Goal: Information Seeking & Learning: Learn about a topic

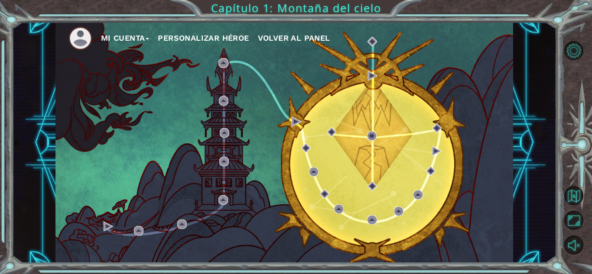
click at [288, 37] on span "Volver al panel" at bounding box center [294, 37] width 72 height 9
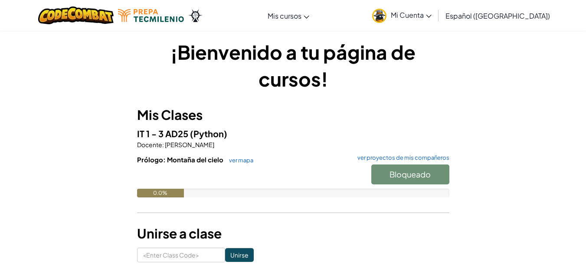
scroll to position [4, 0]
click at [412, 178] on div "Bloqueado" at bounding box center [405, 177] width 87 height 24
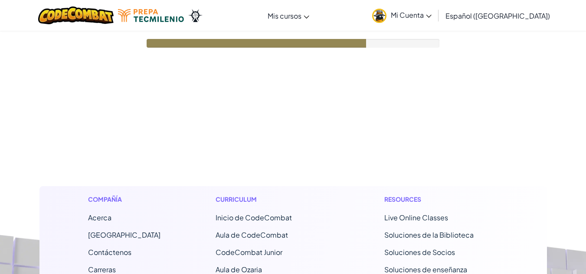
scroll to position [4, 0]
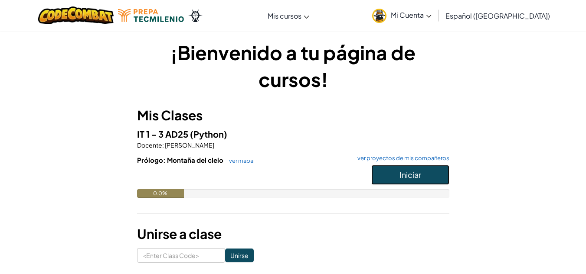
click at [412, 171] on span "Iniciar" at bounding box center [410, 175] width 22 height 10
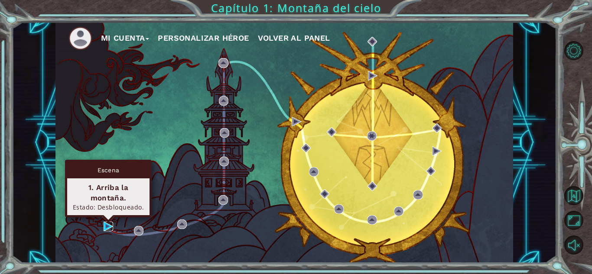
click at [105, 226] on img at bounding box center [109, 227] width 10 height 10
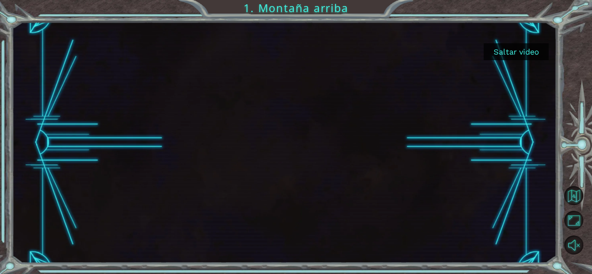
click at [498, 59] on button "Saltar video" at bounding box center [516, 51] width 65 height 17
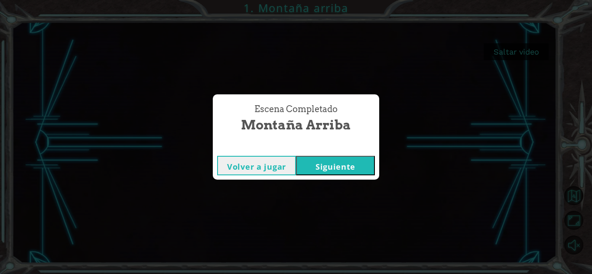
click at [339, 166] on button "Siguiente" at bounding box center [335, 166] width 79 height 20
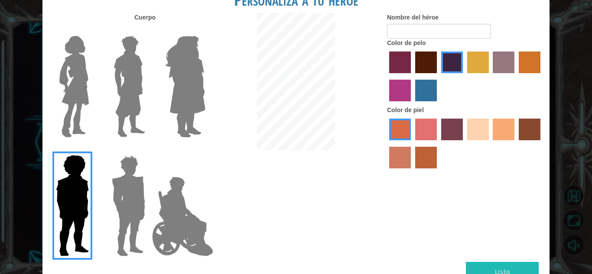
click at [182, 232] on img at bounding box center [183, 216] width 68 height 87
click at [205, 150] on input "Hero Jamie" at bounding box center [205, 150] width 0 height 0
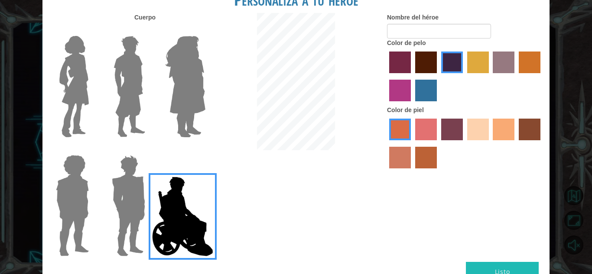
click at [434, 69] on label "maroon hair color" at bounding box center [426, 63] width 22 height 22
click at [412, 76] on input "maroon hair color" at bounding box center [412, 76] width 0 height 0
click at [424, 96] on label "lachmara hair color" at bounding box center [426, 91] width 22 height 22
click at [412, 104] on input "lachmara hair color" at bounding box center [412, 104] width 0 height 0
click at [421, 69] on label "maroon hair color" at bounding box center [426, 63] width 22 height 22
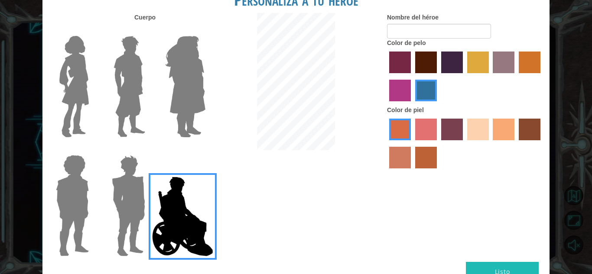
click at [412, 76] on input "maroon hair color" at bounding box center [412, 76] width 0 height 0
click at [426, 133] on label "froly skin color" at bounding box center [426, 130] width 22 height 22
click at [412, 144] on input "froly skin color" at bounding box center [412, 144] width 0 height 0
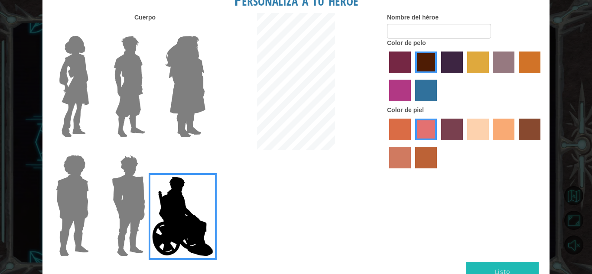
click at [420, 154] on label "smoke tree skin color" at bounding box center [426, 158] width 22 height 22
click at [412, 172] on input "smoke tree skin color" at bounding box center [412, 172] width 0 height 0
click at [507, 131] on label "tacao skin color" at bounding box center [504, 130] width 22 height 22
click at [490, 144] on input "tacao skin color" at bounding box center [490, 144] width 0 height 0
click at [481, 268] on button "Listo" at bounding box center [502, 272] width 73 height 20
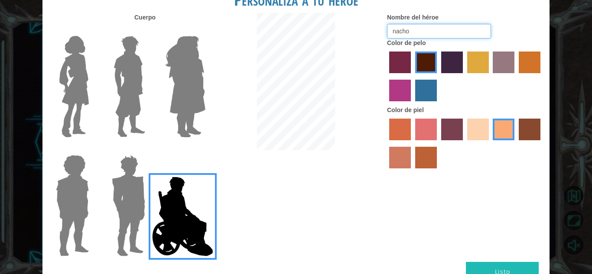
type input "nacho"
click at [471, 269] on button "Listo" at bounding box center [502, 272] width 73 height 20
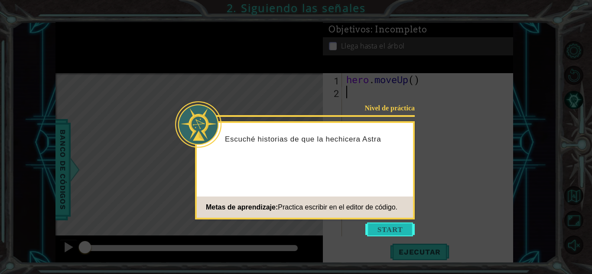
click at [381, 228] on button "Start" at bounding box center [390, 230] width 49 height 14
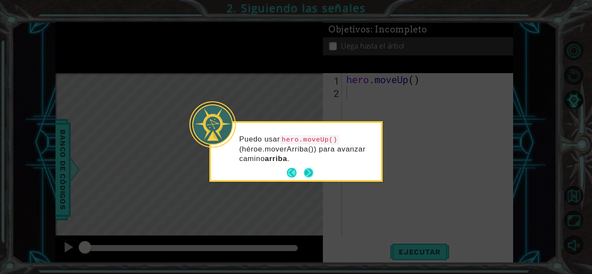
click at [309, 172] on button "Next" at bounding box center [309, 173] width 10 height 10
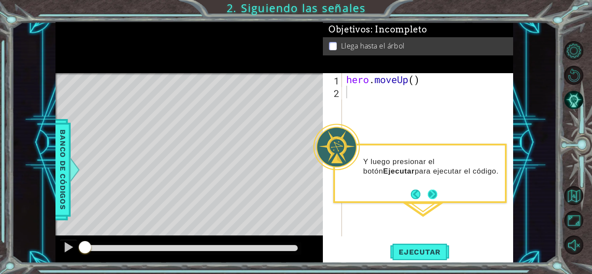
click at [436, 196] on button "Next" at bounding box center [433, 195] width 10 height 10
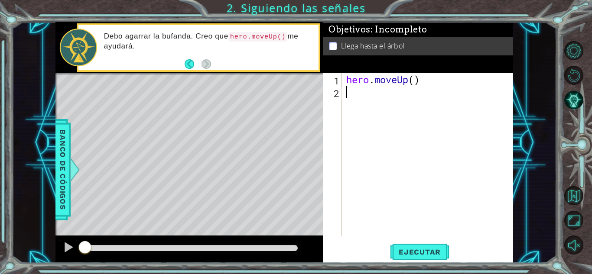
click at [361, 99] on div "hero . moveUp ( )" at bounding box center [430, 167] width 171 height 189
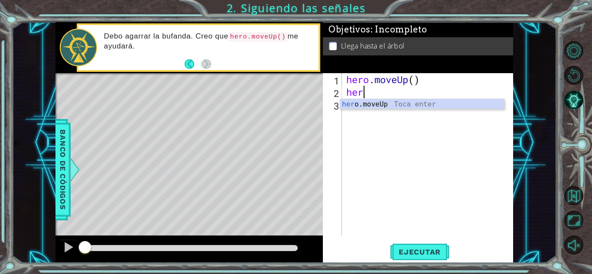
type textarea "hero"
click at [364, 106] on div "hero .moveUp Toca enter" at bounding box center [422, 114] width 164 height 31
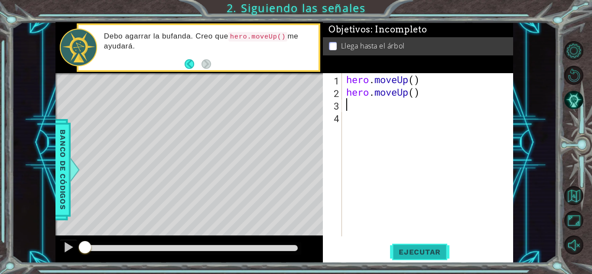
click at [413, 254] on span "Ejecutar" at bounding box center [419, 252] width 59 height 9
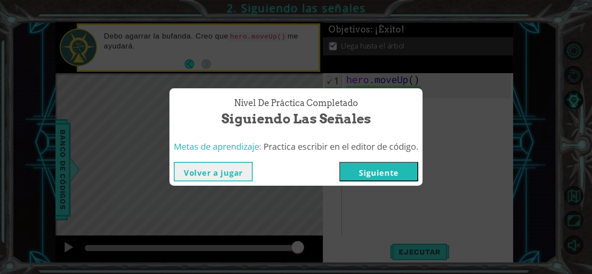
click at [370, 178] on button "Siguiente" at bounding box center [378, 172] width 79 height 20
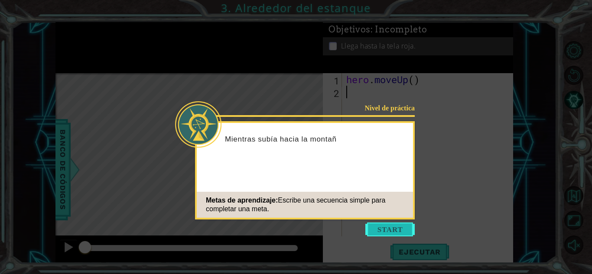
click at [384, 229] on button "Start" at bounding box center [390, 230] width 49 height 14
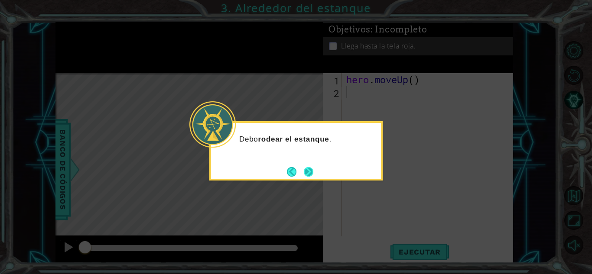
click at [307, 173] on button "Next" at bounding box center [309, 172] width 10 height 10
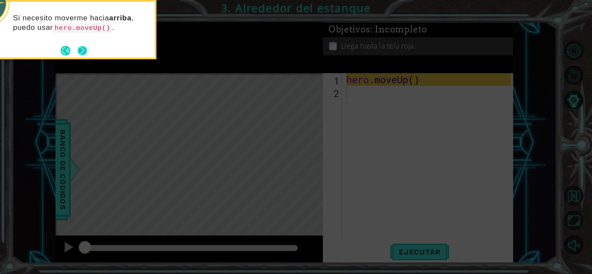
click at [82, 49] on button "Next" at bounding box center [83, 51] width 10 height 10
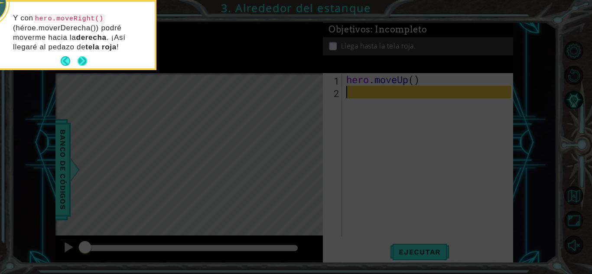
click at [78, 59] on button "Next" at bounding box center [83, 61] width 10 height 10
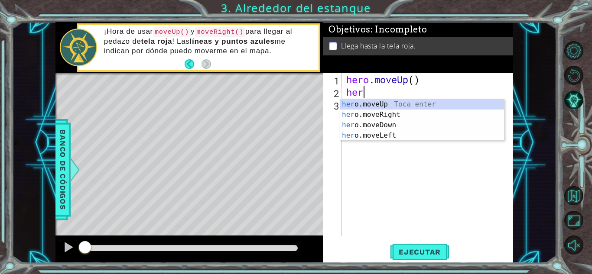
scroll to position [0, 0]
type textarea "hero."
click at [377, 107] on div "hero. moveUp Toca enter hero. moveRight Toca enter hero. moveDown Toca enter he…" at bounding box center [422, 130] width 164 height 62
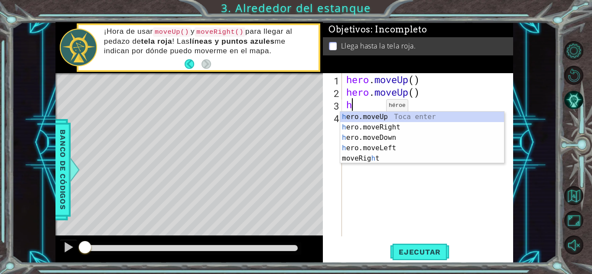
type textarea "he"
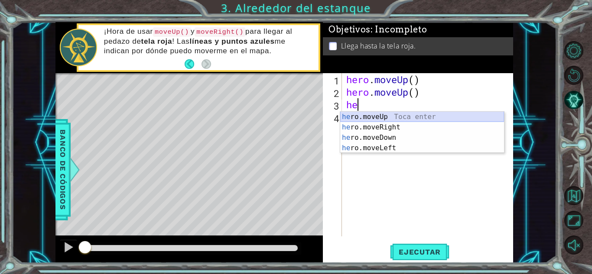
click at [378, 121] on div "he ro.moveUp Toca enter he ro.moveRight Toca enter he ro.moveDown Toca enter he…" at bounding box center [422, 143] width 164 height 62
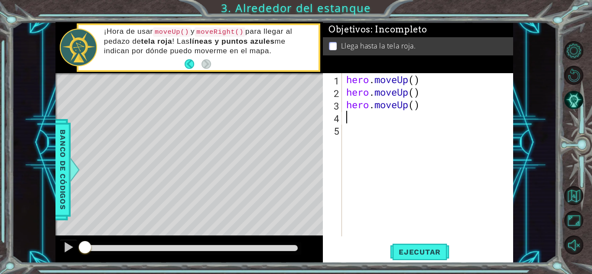
type textarea "he"
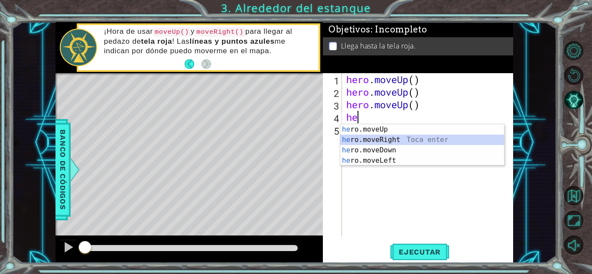
click at [366, 137] on div "he ro.moveUp Toca enter he ro.moveRight Toca enter he ro.moveDown Toca enter he…" at bounding box center [422, 155] width 164 height 62
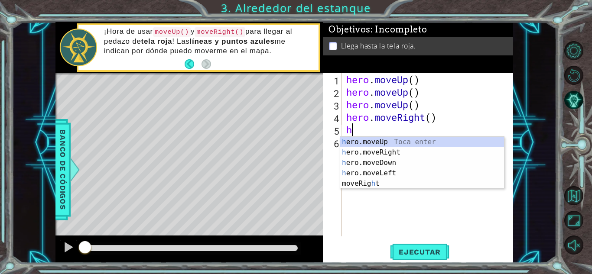
type textarea "he"
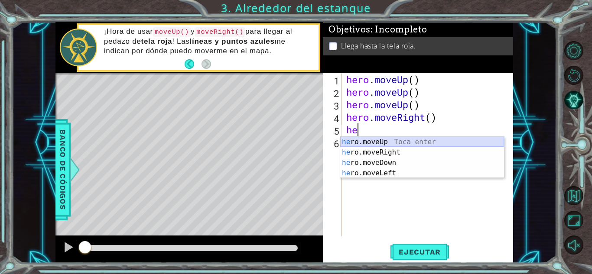
click at [369, 140] on div "he ro.moveUp Toca enter he ro.moveRight Toca enter he ro.moveDown Toca enter he…" at bounding box center [422, 168] width 164 height 62
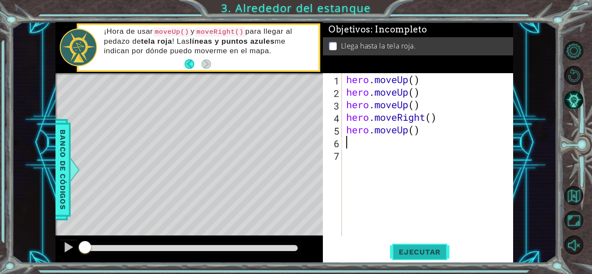
click at [410, 253] on span "Ejecutar" at bounding box center [419, 252] width 59 height 9
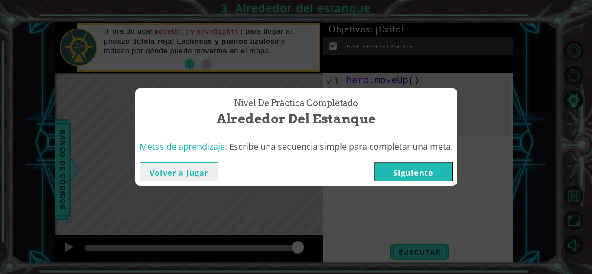
click at [410, 162] on button "Siguiente" at bounding box center [413, 172] width 79 height 20
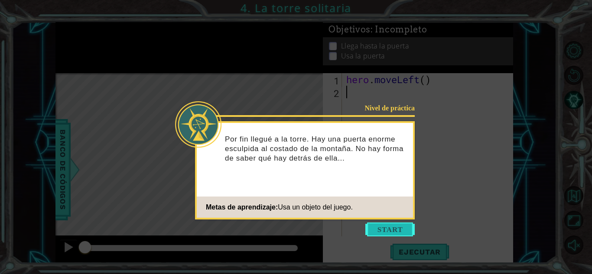
click at [379, 230] on button "Start" at bounding box center [390, 230] width 49 height 14
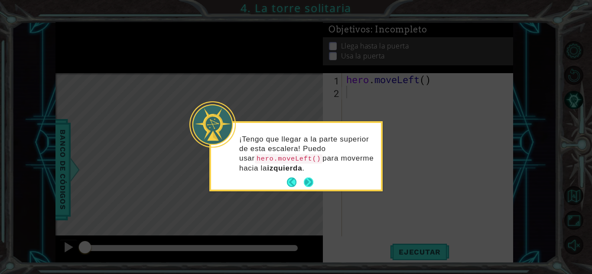
click at [305, 179] on button "Next" at bounding box center [309, 183] width 10 height 10
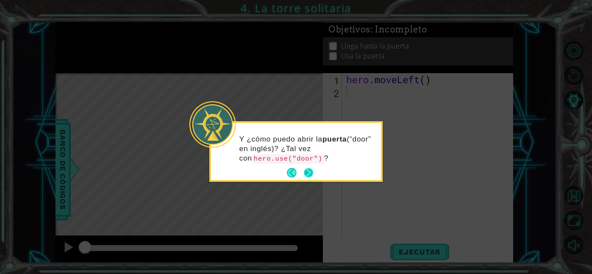
click at [304, 173] on button "Next" at bounding box center [309, 173] width 10 height 10
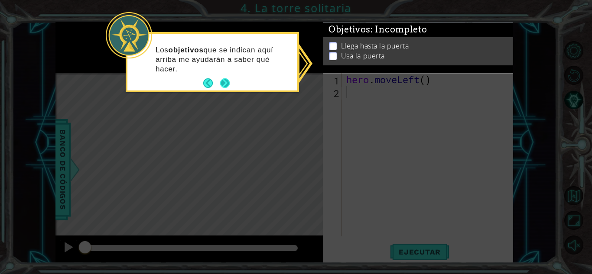
click at [224, 82] on button "Next" at bounding box center [225, 83] width 10 height 10
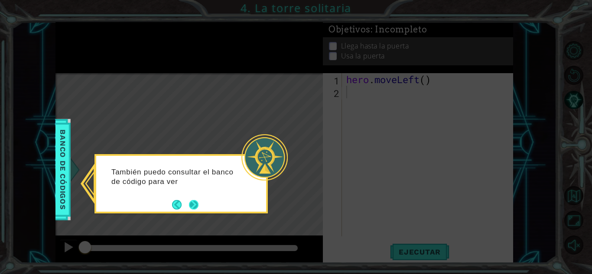
click at [192, 202] on button "Next" at bounding box center [194, 205] width 10 height 10
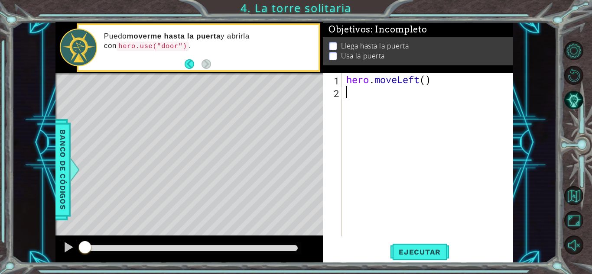
type textarea "he"
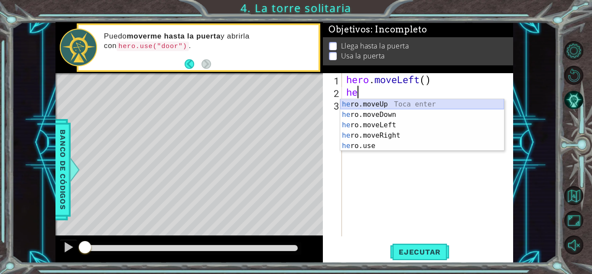
click at [372, 107] on div "he ro.moveUp Toca enter he ro.moveDown Toca enter he ro.moveLeft Toca enter he …" at bounding box center [422, 135] width 164 height 73
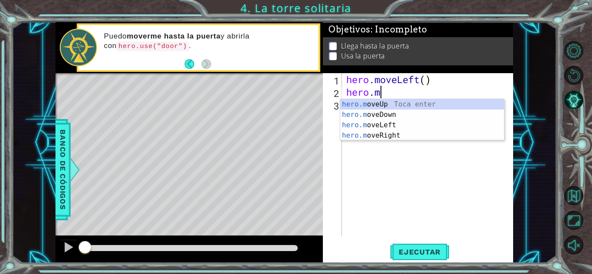
type textarea "hero."
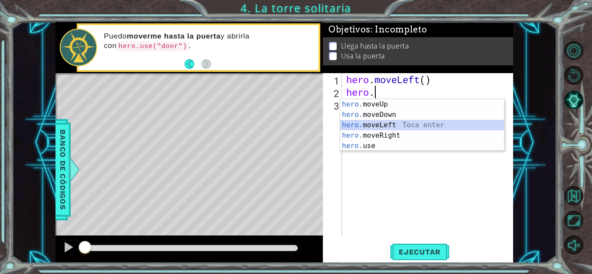
click at [371, 124] on div "hero. moveUp Toca enter hero. moveDown Toca enter hero. moveLeft Toca enter her…" at bounding box center [422, 135] width 164 height 73
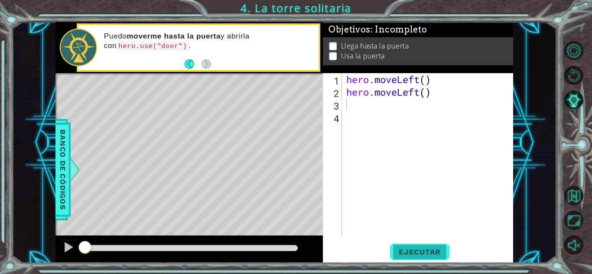
click at [405, 251] on span "Ejecutar" at bounding box center [419, 252] width 59 height 9
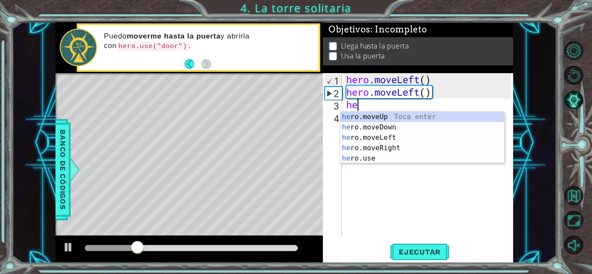
type textarea "her"
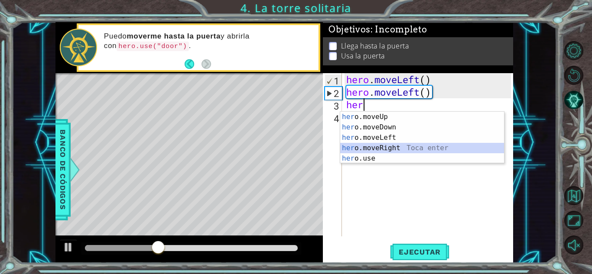
click at [375, 148] on div "her o.moveUp Toca enter her o.moveDown Toca enter her o.moveLeft Toca enter her…" at bounding box center [422, 148] width 164 height 73
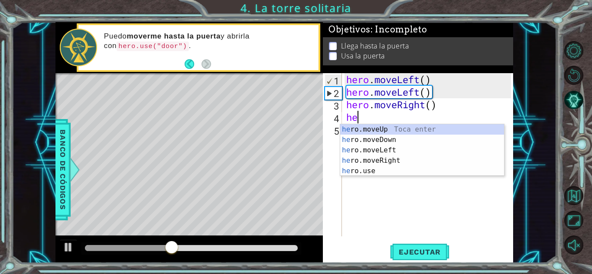
type textarea "her"
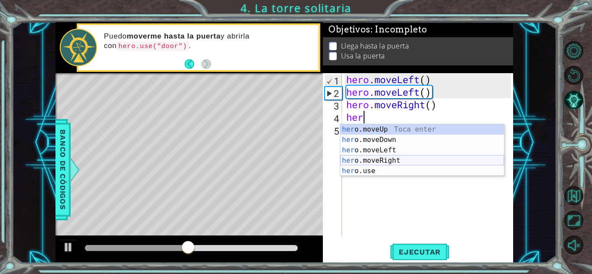
click at [373, 161] on div "her o.moveUp Toca enter her o.moveDown Toca enter her o.moveLeft Toca enter her…" at bounding box center [422, 160] width 164 height 73
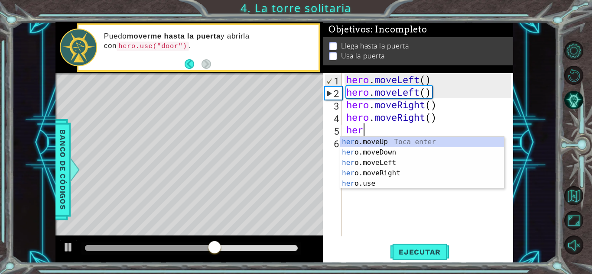
type textarea "hero"
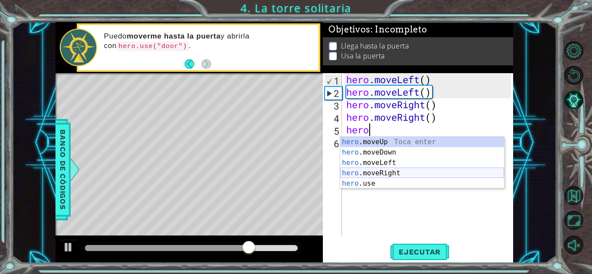
click at [377, 172] on div "hero .moveUp Toca enter hero .moveDown Toca enter hero .moveLeft Toca enter her…" at bounding box center [422, 173] width 164 height 73
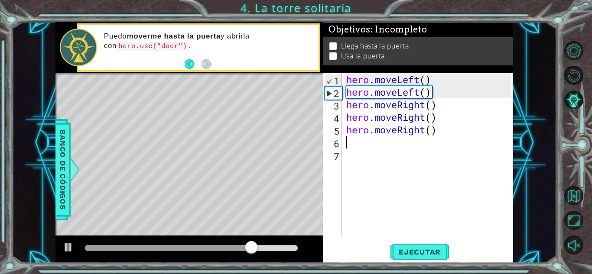
scroll to position [0, 0]
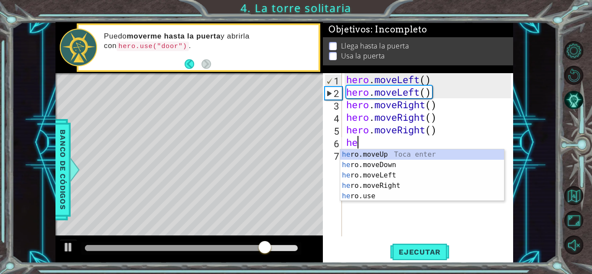
type textarea "hero"
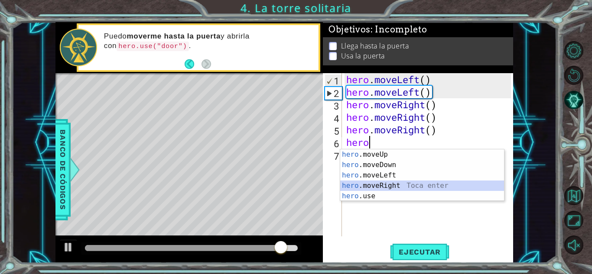
click at [375, 186] on div "hero .moveUp Toca enter hero .moveDown Toca enter hero .moveLeft Toca enter her…" at bounding box center [422, 186] width 164 height 73
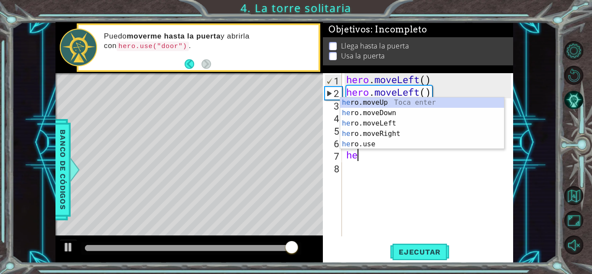
type textarea "hero"
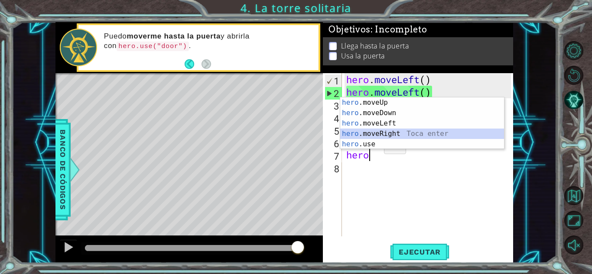
click at [375, 134] on div "hero .moveUp Toca enter hero .moveDown Toca enter hero .moveLeft Toca enter her…" at bounding box center [422, 134] width 164 height 73
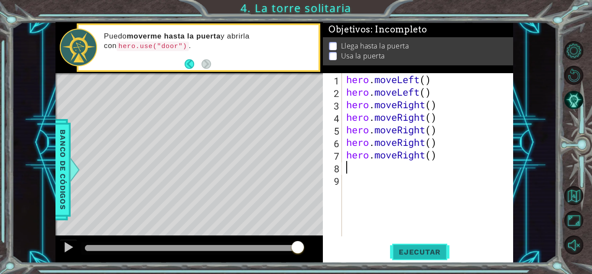
click at [402, 250] on span "Ejecutar" at bounding box center [419, 252] width 59 height 9
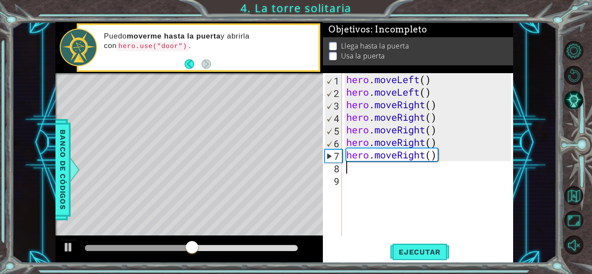
click at [438, 162] on div "hero . moveLeft ( ) hero . moveLeft ( ) hero . moveRight ( ) hero . moveRight (…" at bounding box center [430, 167] width 171 height 189
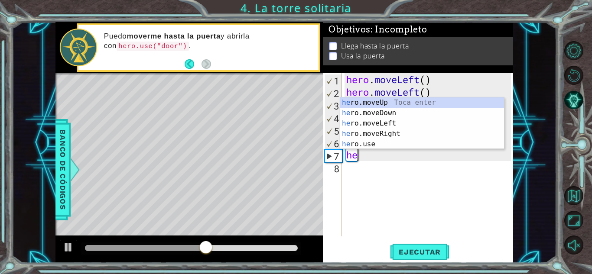
type textarea "h"
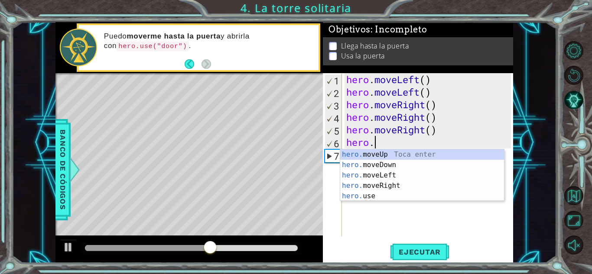
type textarea "h"
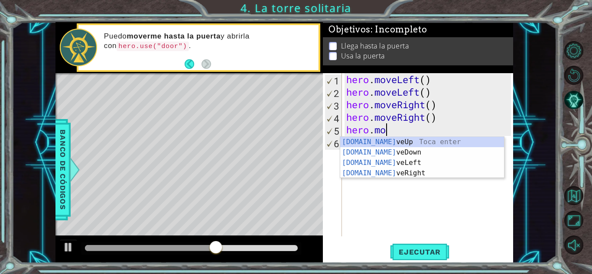
type textarea "h"
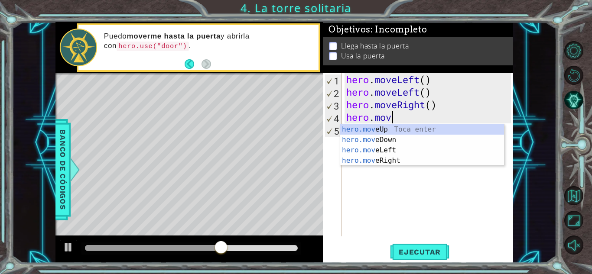
type textarea "h"
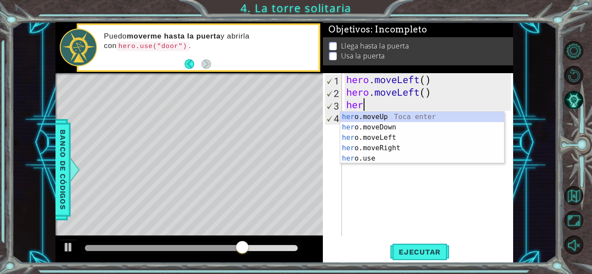
type textarea "h"
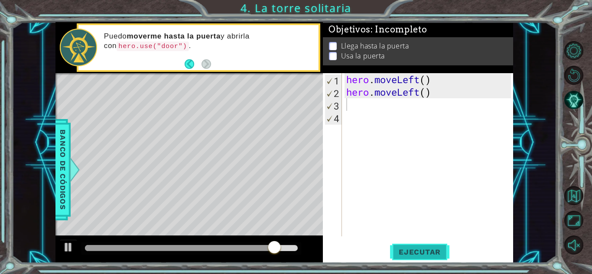
click at [406, 254] on span "Ejecutar" at bounding box center [419, 252] width 59 height 9
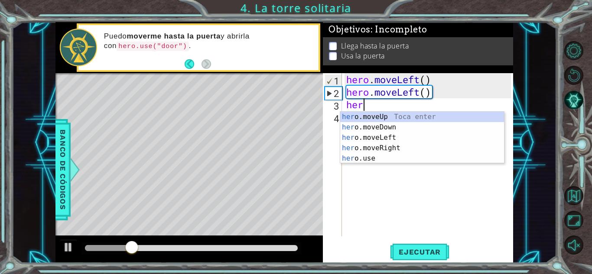
type textarea "hero"
click at [370, 115] on div "hero .moveUp Toca enter hero .moveDown Toca enter hero .moveLeft Toca enter her…" at bounding box center [422, 148] width 164 height 73
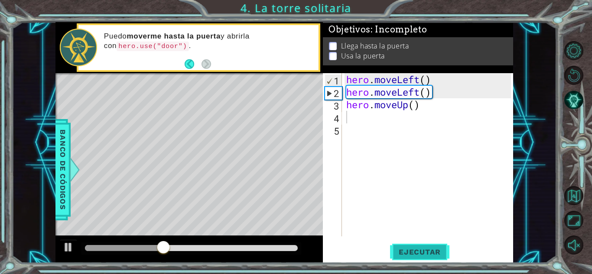
click at [412, 258] on button "Ejecutar" at bounding box center [419, 252] width 59 height 19
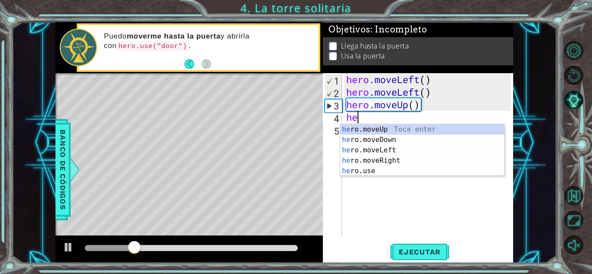
type textarea "hero"
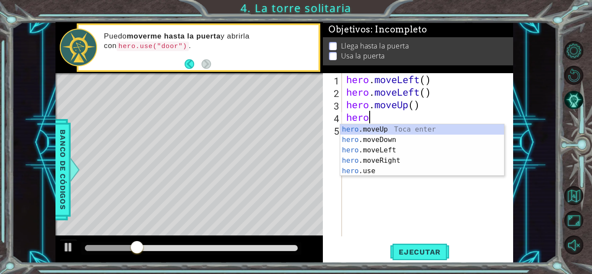
scroll to position [0, 0]
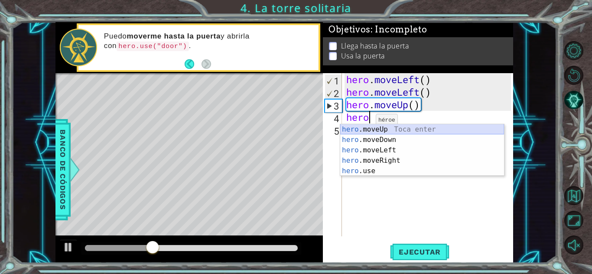
click at [364, 128] on div "hero .moveUp Toca enter hero .moveDown Toca enter hero .moveLeft Toca enter her…" at bounding box center [422, 160] width 164 height 73
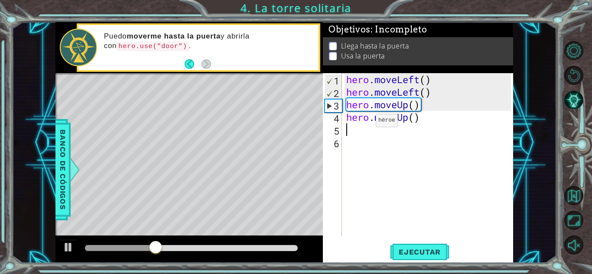
scroll to position [0, 0]
type textarea "he"
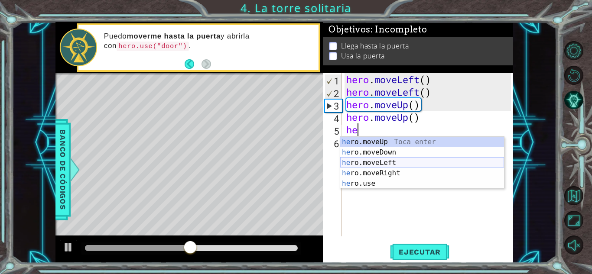
click at [363, 159] on div "he ro.moveUp Toca enter he ro.moveDown Toca enter he ro.moveLeft Toca enter he …" at bounding box center [422, 173] width 164 height 73
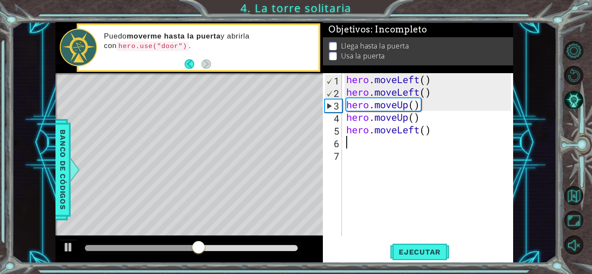
type textarea "he"
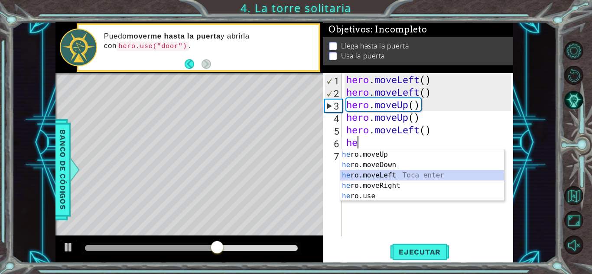
click at [371, 176] on div "he ro.moveUp Toca enter he ro.moveDown Toca enter he ro.moveLeft Toca enter he …" at bounding box center [422, 186] width 164 height 73
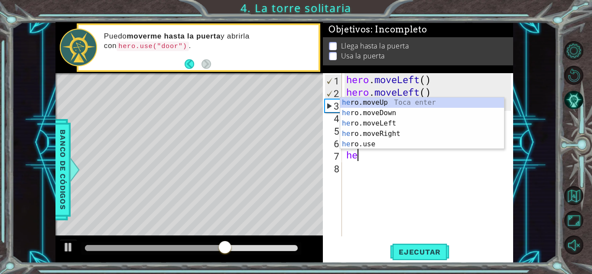
type textarea "hero"
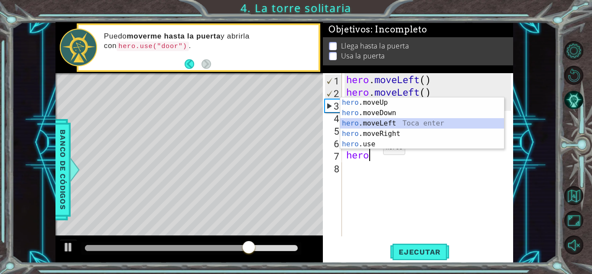
click at [369, 121] on div "hero .moveUp Toca enter hero .moveDown Toca enter hero .moveLeft Toca enter her…" at bounding box center [422, 134] width 164 height 73
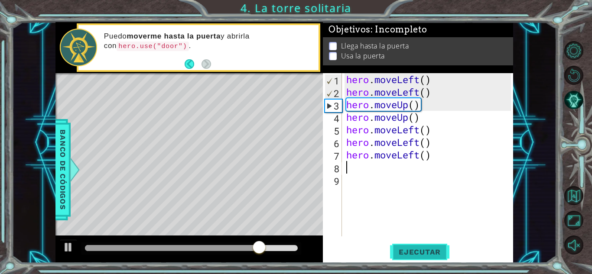
click at [404, 259] on button "Ejecutar" at bounding box center [419, 252] width 59 height 19
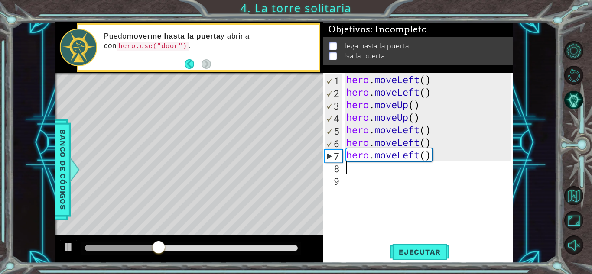
click at [444, 164] on div "hero . moveLeft ( ) hero . moveLeft ( ) hero . moveUp ( ) hero . moveUp ( ) her…" at bounding box center [430, 167] width 171 height 189
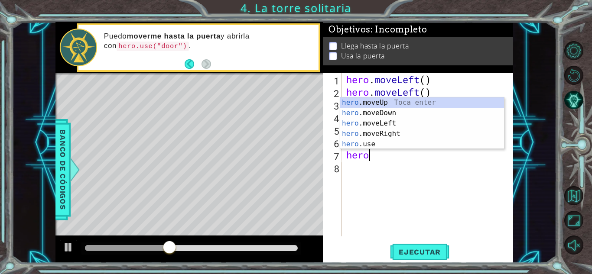
type textarea "h"
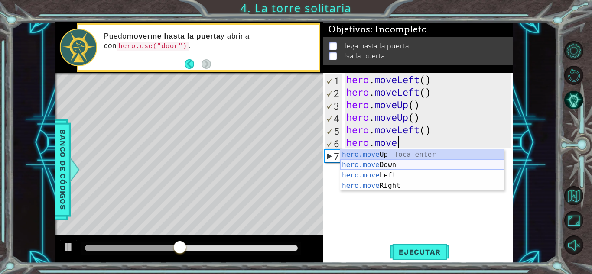
type textarea "h"
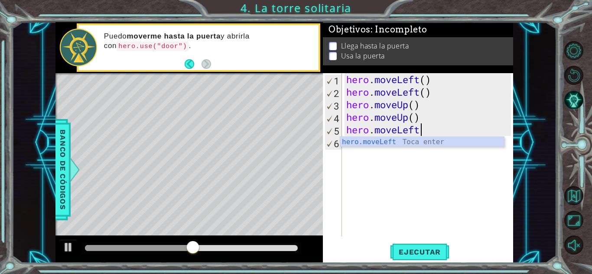
type textarea "h"
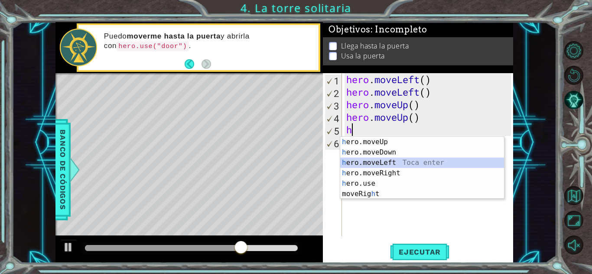
click at [371, 163] on div "h ero.moveUp Toca enter h ero.moveDown Toca enter h ero.moveLeft Toca enter h e…" at bounding box center [422, 178] width 164 height 83
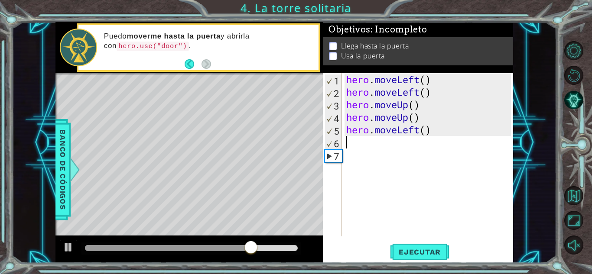
type textarea "h"
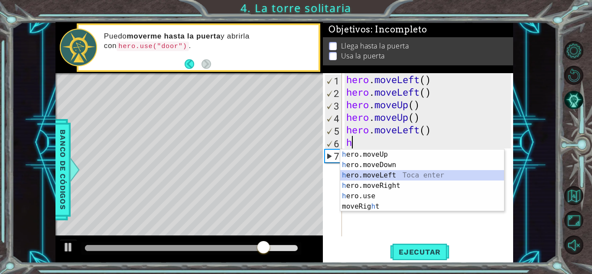
click at [371, 174] on div "h ero.moveUp Toca enter h ero.moveDown Toca enter h ero.moveLeft Toca enter h e…" at bounding box center [422, 191] width 164 height 83
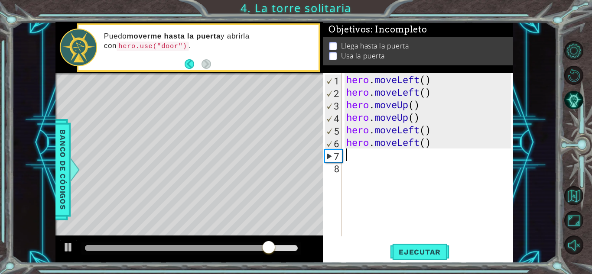
type textarea "h"
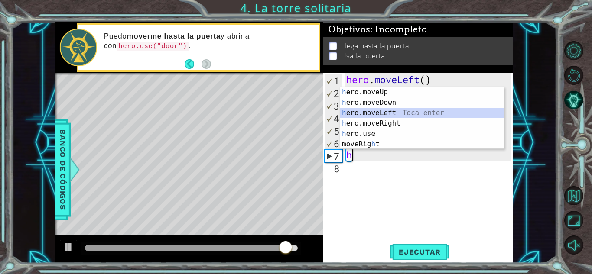
click at [360, 110] on div "h ero.moveUp Toca enter h ero.moveDown Toca enter h ero.moveLeft Toca enter h e…" at bounding box center [422, 128] width 164 height 83
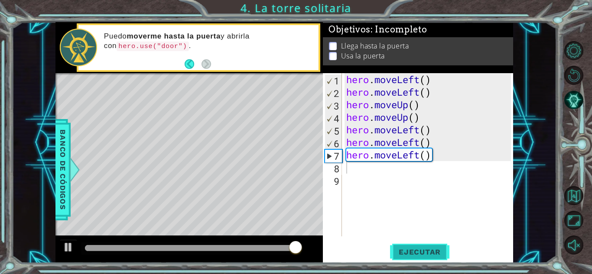
click at [404, 249] on span "Ejecutar" at bounding box center [419, 252] width 59 height 9
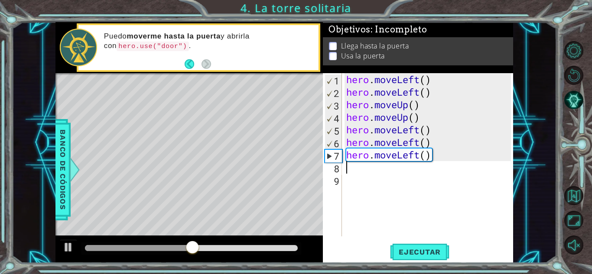
click at [441, 166] on div "hero . moveLeft ( ) hero . moveLeft ( ) hero . moveUp ( ) hero . moveUp ( ) her…" at bounding box center [430, 167] width 171 height 189
type textarea "h"
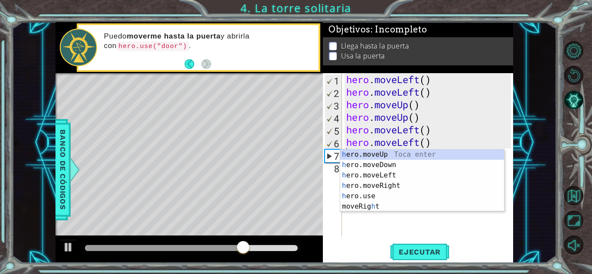
type textarea "h"
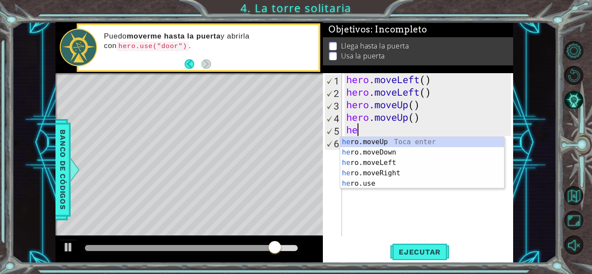
type textarea "h"
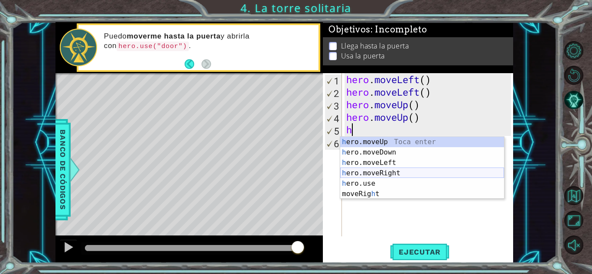
click at [372, 176] on div "h ero.moveUp Toca enter h ero.moveDown Toca enter h ero.moveLeft Toca enter h e…" at bounding box center [422, 178] width 164 height 83
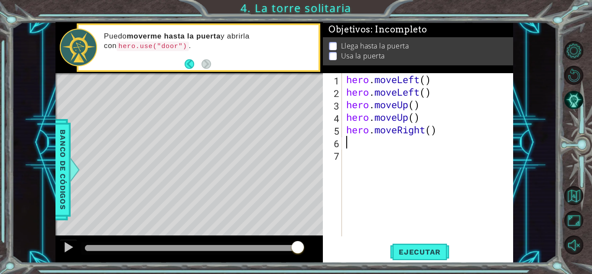
type textarea "h"
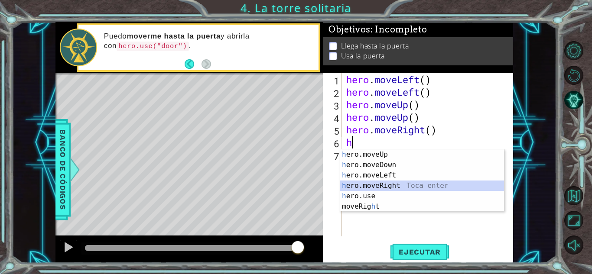
click at [375, 181] on div "h ero.moveUp Toca enter h ero.moveDown Toca enter h ero.moveLeft Toca enter h e…" at bounding box center [422, 191] width 164 height 83
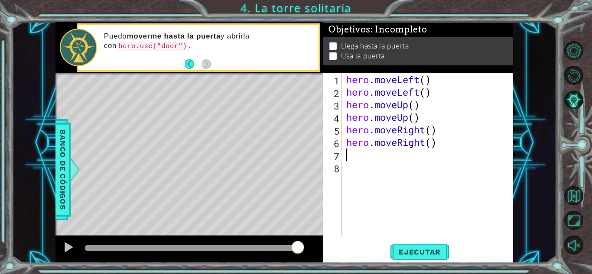
type textarea "h"
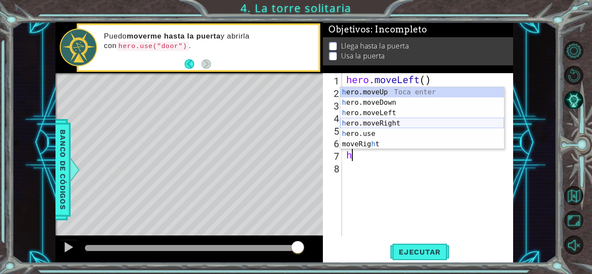
click at [366, 120] on div "h ero.moveUp Toca enter h ero.moveDown Toca enter h ero.moveLeft Toca enter h e…" at bounding box center [422, 128] width 164 height 83
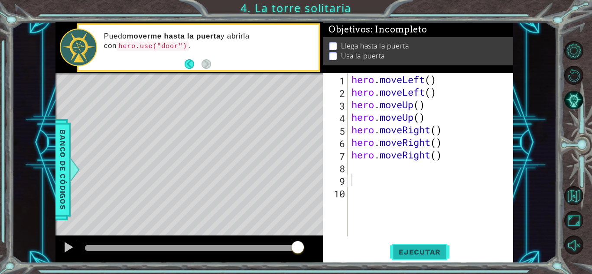
click at [409, 255] on span "Ejecutar" at bounding box center [419, 252] width 59 height 9
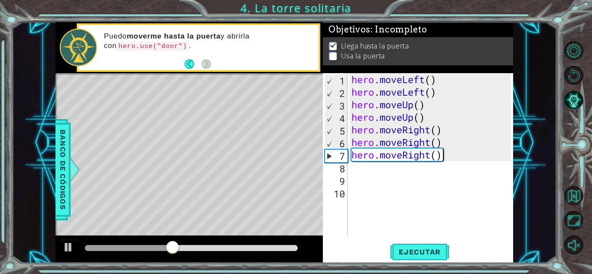
click at [449, 158] on div "hero . moveLeft ( ) hero . moveLeft ( ) hero . moveUp ( ) hero . moveUp ( ) her…" at bounding box center [433, 167] width 166 height 189
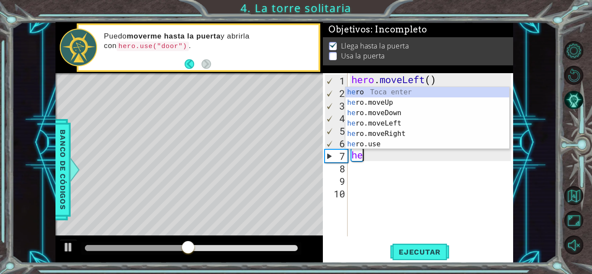
type textarea "h"
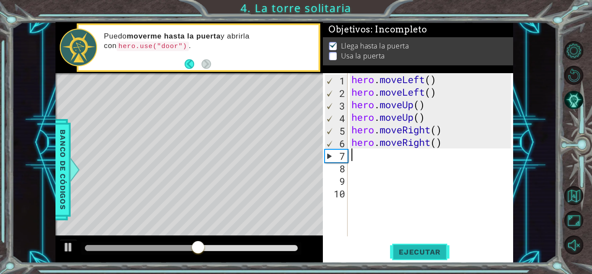
click at [416, 254] on span "Ejecutar" at bounding box center [419, 252] width 59 height 9
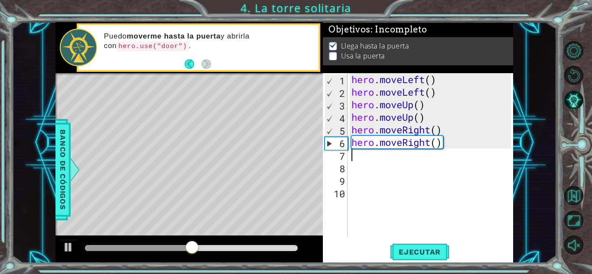
type textarea "h"
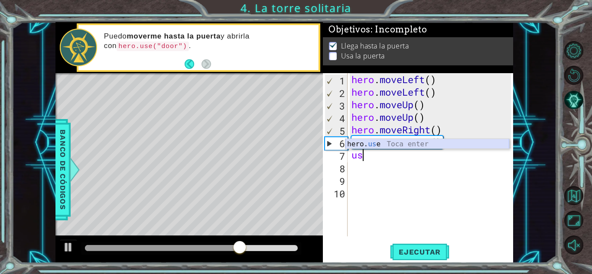
click at [372, 144] on div "hero. us e Toca enter" at bounding box center [428, 154] width 164 height 31
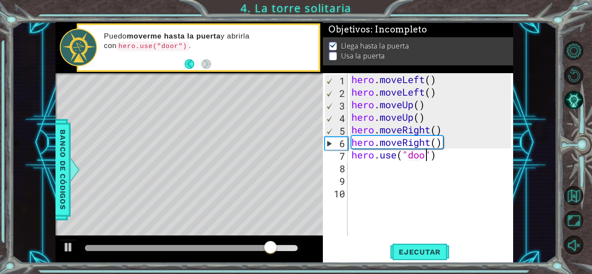
scroll to position [0, 3]
type textarea "hero.use("door")"
click at [419, 249] on span "Ejecutar" at bounding box center [419, 252] width 59 height 9
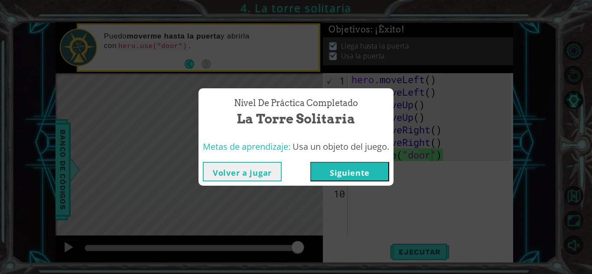
click at [352, 167] on button "Siguiente" at bounding box center [349, 172] width 79 height 20
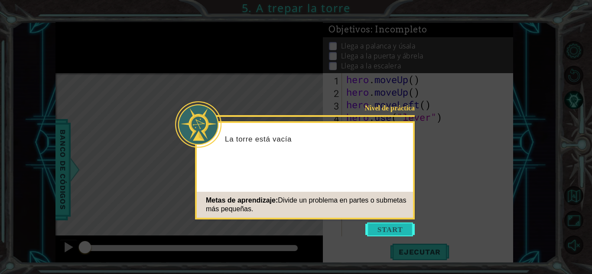
click at [376, 225] on button "Start" at bounding box center [390, 230] width 49 height 14
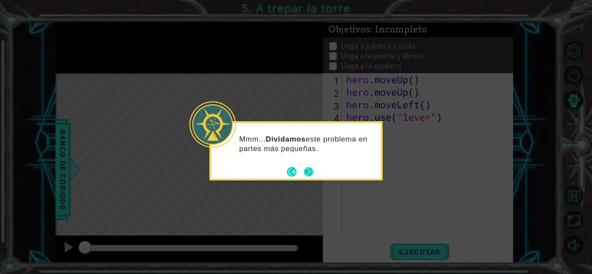
click at [310, 170] on button "Next" at bounding box center [309, 172] width 10 height 10
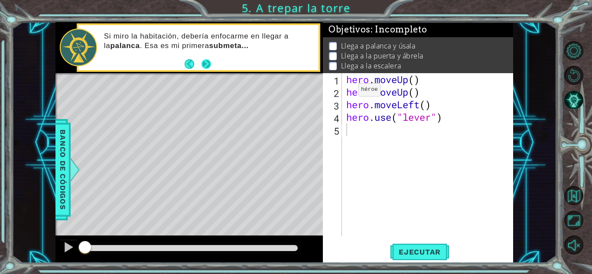
click at [204, 64] on button "Next" at bounding box center [207, 64] width 10 height 10
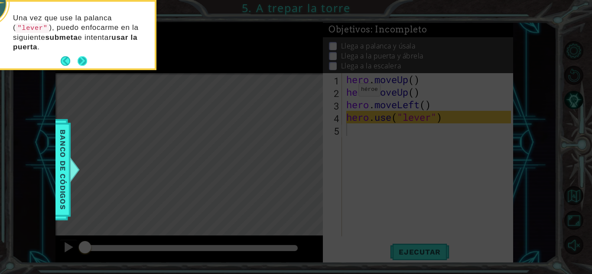
click at [84, 59] on button "Next" at bounding box center [83, 61] width 10 height 10
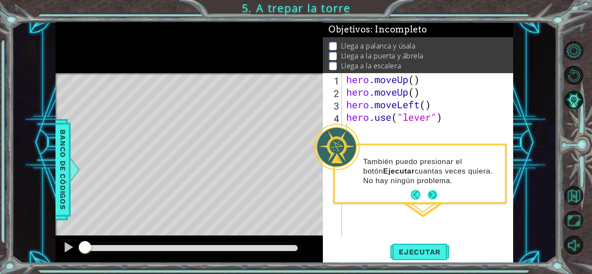
click at [433, 195] on button "Next" at bounding box center [433, 195] width 10 height 10
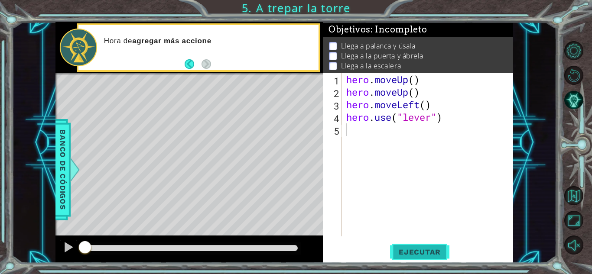
click at [405, 256] on span "Ejecutar" at bounding box center [419, 252] width 59 height 9
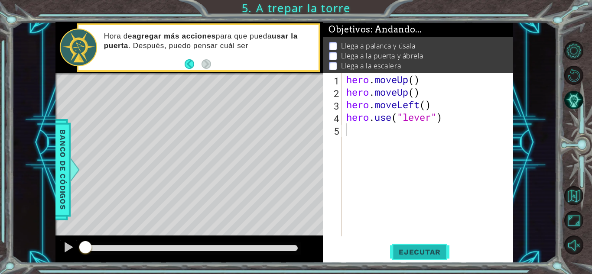
click at [406, 250] on span "Ejecutar" at bounding box center [419, 252] width 59 height 9
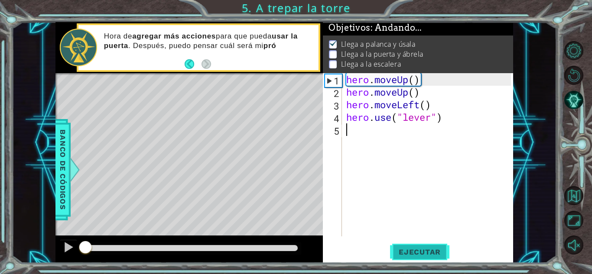
scroll to position [7, 0]
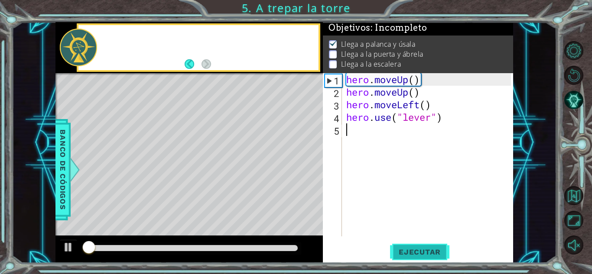
click at [406, 250] on span "Ejecutar" at bounding box center [419, 252] width 59 height 9
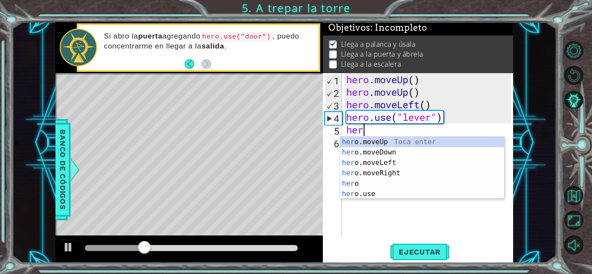
type textarea "hero"
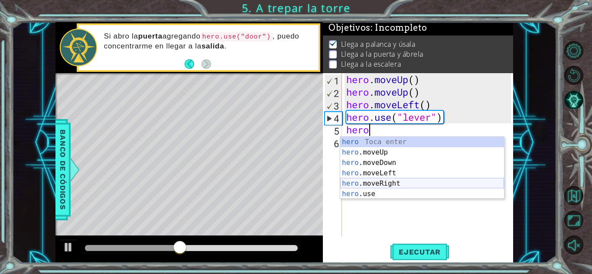
click at [382, 183] on div "hero Toca enter hero .moveUp Toca enter hero .moveDown Toca enter hero .moveLef…" at bounding box center [422, 178] width 164 height 83
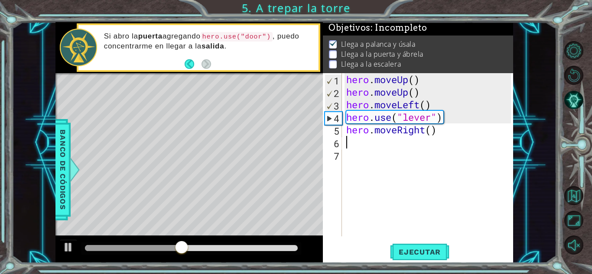
scroll to position [0, 0]
type textarea "h"
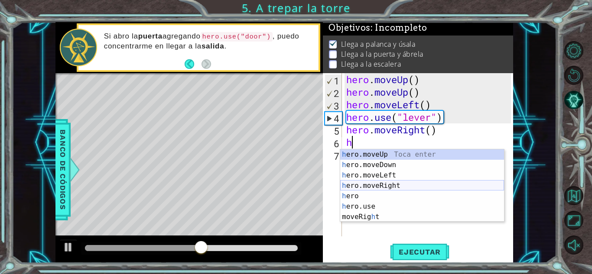
click at [375, 187] on div "h ero.moveUp Toca enter h ero.moveDown Toca enter h ero.moveLeft Toca enter h e…" at bounding box center [422, 197] width 164 height 94
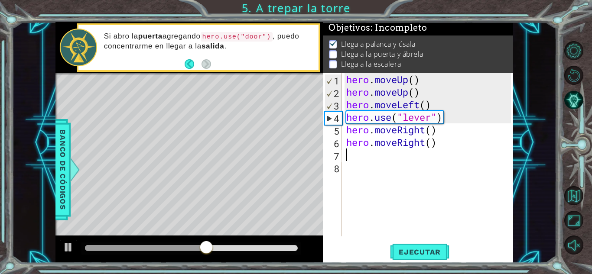
type textarea "h"
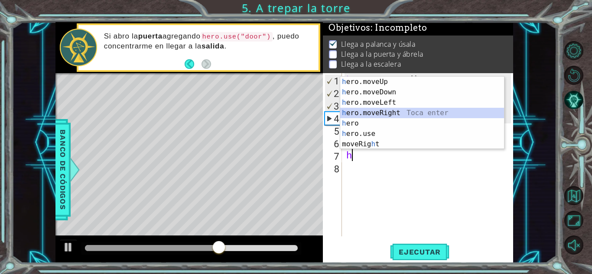
click at [365, 116] on div "h ero.moveUp Toca enter h ero.moveDown Toca enter h ero.moveLeft Toca enter h e…" at bounding box center [422, 124] width 164 height 94
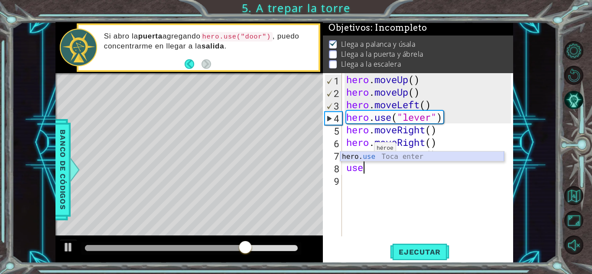
click at [365, 158] on div "hero. use Toca enter" at bounding box center [422, 167] width 164 height 31
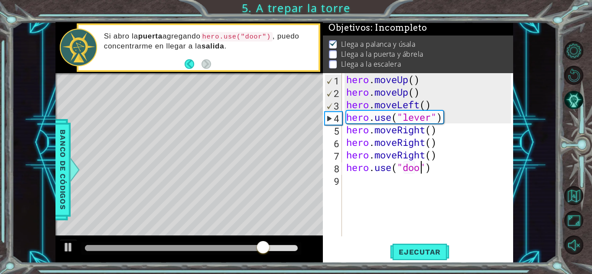
scroll to position [0, 3]
type textarea "hero.use("door")"
click at [408, 261] on button "Ejecutar" at bounding box center [419, 252] width 59 height 19
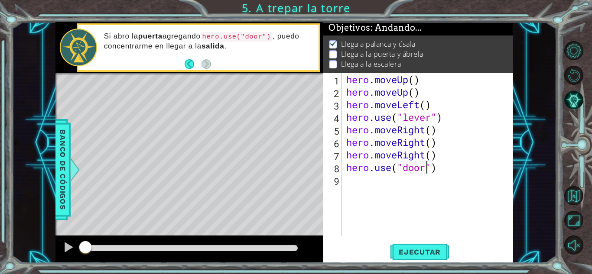
scroll to position [7, 0]
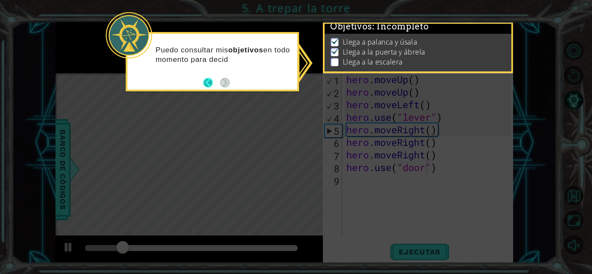
click at [210, 83] on button "Back" at bounding box center [211, 83] width 17 height 10
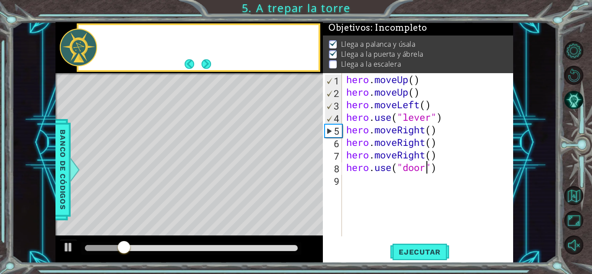
scroll to position [5, 0]
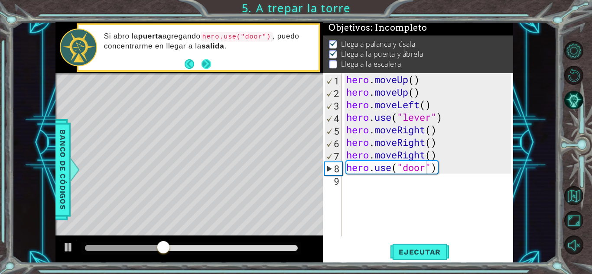
click at [206, 61] on button "Next" at bounding box center [207, 64] width 10 height 10
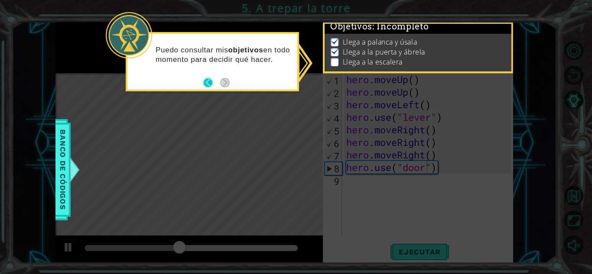
click at [204, 85] on button "Back" at bounding box center [211, 83] width 17 height 10
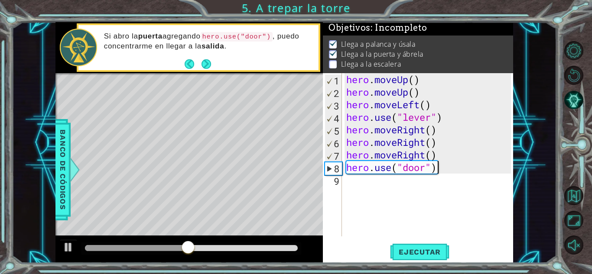
click at [453, 172] on div "hero . moveUp ( ) hero . moveUp ( ) hero . moveLeft ( ) hero . use ( "lever" ) …" at bounding box center [430, 167] width 171 height 189
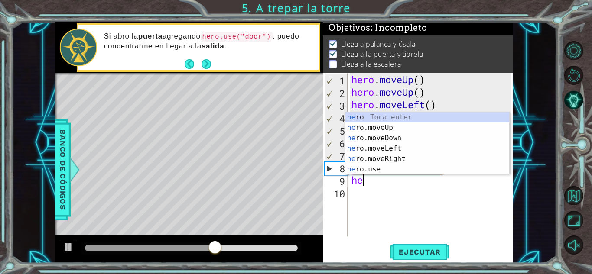
type textarea "her"
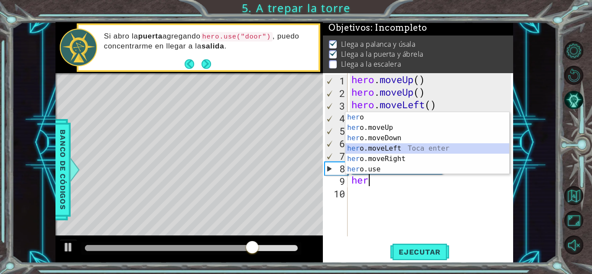
click at [379, 150] on div "her o Toca enter her o.moveUp Toca enter her o.moveDown Toca enter her o.moveLe…" at bounding box center [428, 153] width 164 height 83
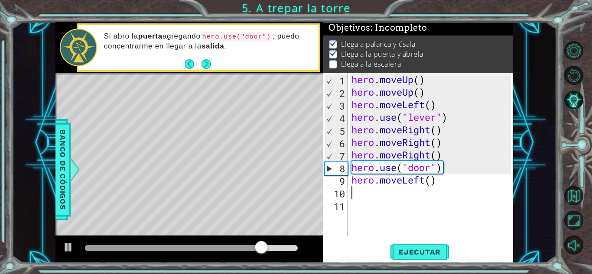
type textarea "h"
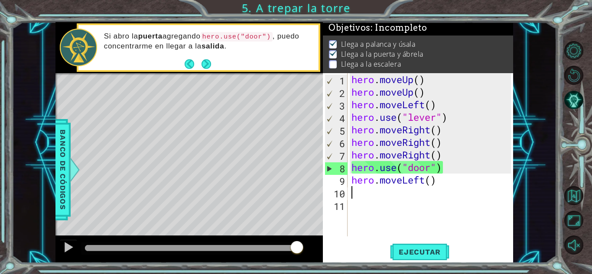
click at [438, 181] on div "hero . moveUp ( ) hero . moveUp ( ) hero . moveLeft ( ) hero . use ( "lever" ) …" at bounding box center [433, 167] width 166 height 189
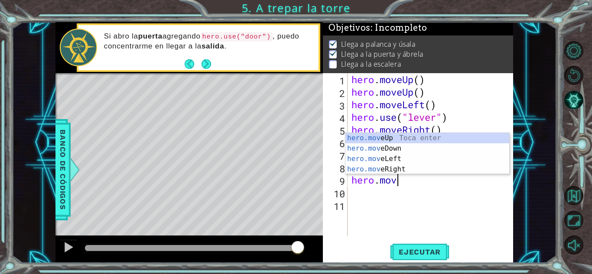
type textarea "hero."
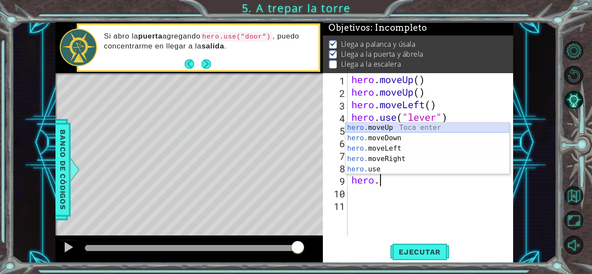
click at [361, 128] on div "hero. moveUp Toca enter hero. moveDown Toca enter hero. moveLeft Toca enter her…" at bounding box center [428, 159] width 164 height 73
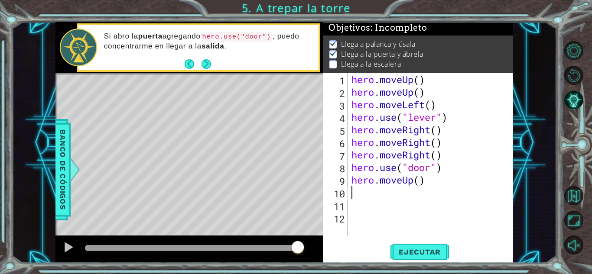
type textarea "h"
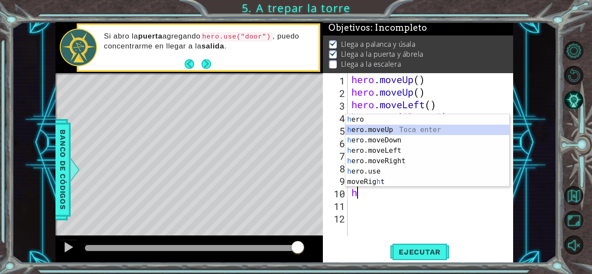
click at [374, 128] on div "h ero Toca enter h ero.moveUp Toca enter h ero.moveDown Toca enter h ero.moveLe…" at bounding box center [428, 161] width 164 height 94
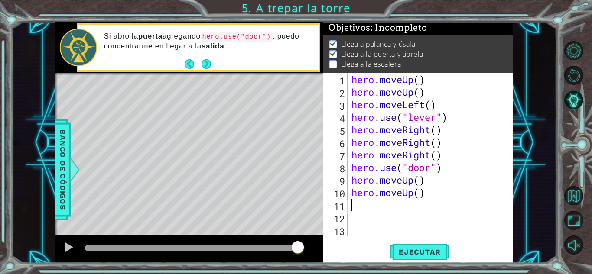
type textarea "h"
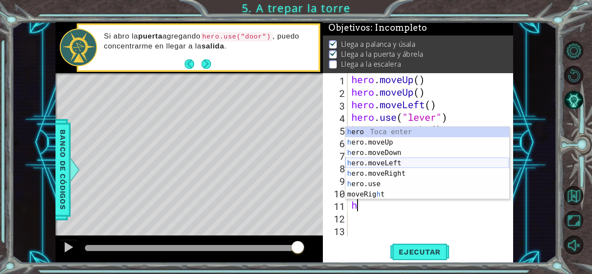
click at [372, 163] on div "h ero Toca enter h ero.moveUp Toca enter h ero.moveDown Toca enter h ero.moveLe…" at bounding box center [428, 174] width 164 height 94
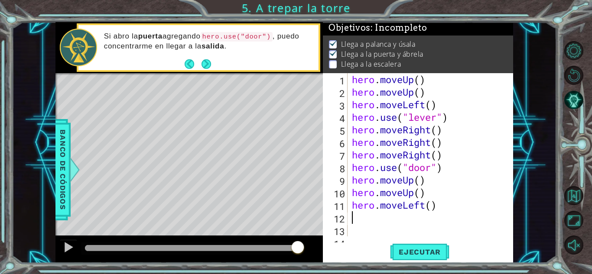
type textarea "h"
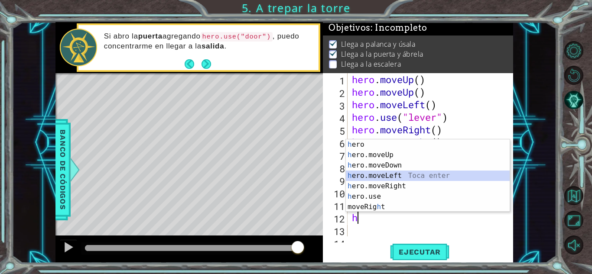
click at [366, 179] on div "h ero Toca enter h ero.moveUp Toca enter h ero.moveDown Toca enter h ero.moveLe…" at bounding box center [428, 187] width 164 height 94
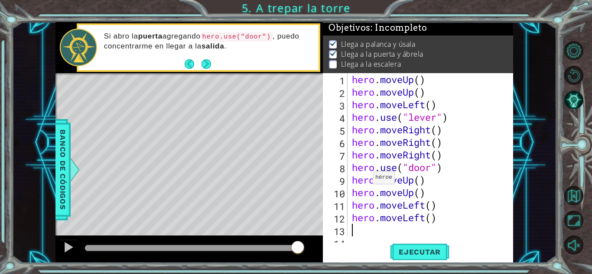
type textarea "h"
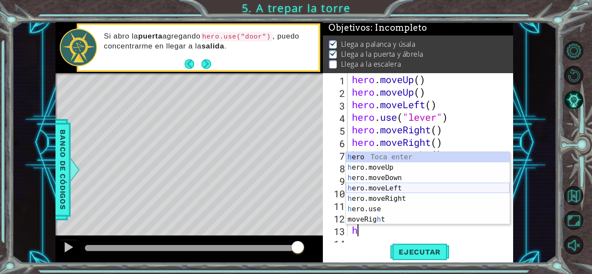
click at [366, 186] on div "h ero Toca enter h ero.moveUp Toca enter h ero.moveDown Toca enter h ero.moveLe…" at bounding box center [428, 199] width 164 height 94
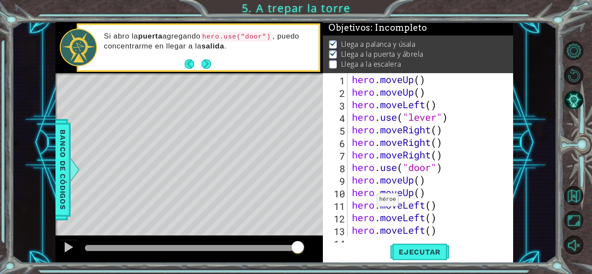
type textarea "h"
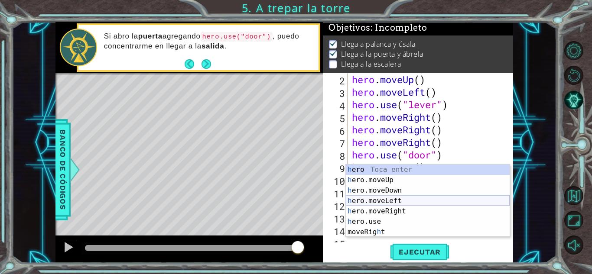
click at [369, 196] on div "h ero Toca enter h ero.moveUp Toca enter h ero.moveDown Toca enter h ero.moveLe…" at bounding box center [428, 212] width 164 height 94
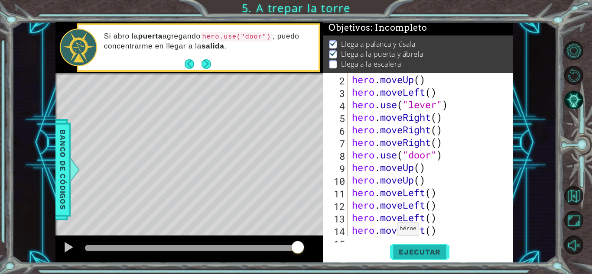
click at [408, 260] on button "Ejecutar" at bounding box center [419, 252] width 59 height 19
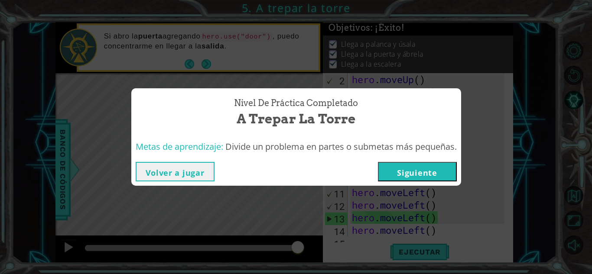
click at [418, 170] on button "Siguiente" at bounding box center [417, 172] width 79 height 20
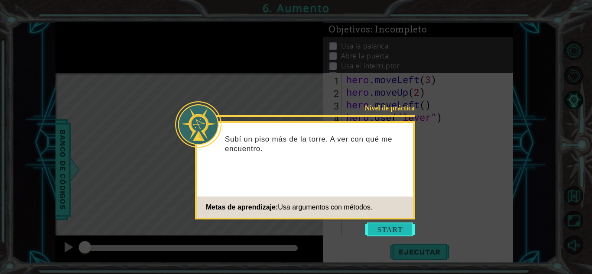
click at [381, 235] on button "Start" at bounding box center [390, 230] width 49 height 14
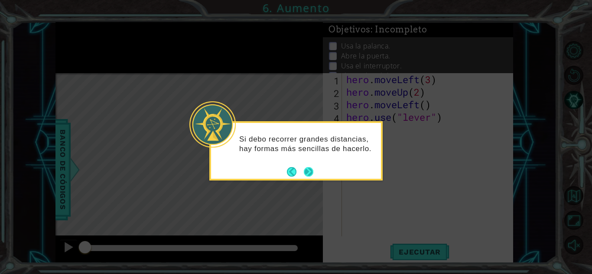
click at [305, 172] on button "Next" at bounding box center [309, 172] width 10 height 10
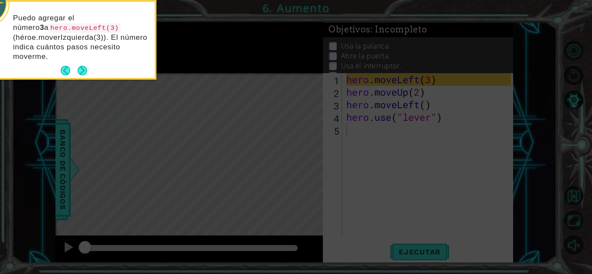
click at [86, 62] on div "Puedo agregar el número 3 a hero.moveLeft(3) (héroe.moverIzquierda(3)). El núme…" at bounding box center [70, 41] width 170 height 73
click at [84, 71] on button "Next" at bounding box center [83, 71] width 10 height 10
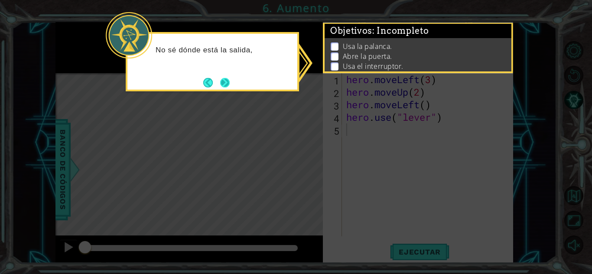
click at [227, 84] on button "Next" at bounding box center [225, 83] width 10 height 10
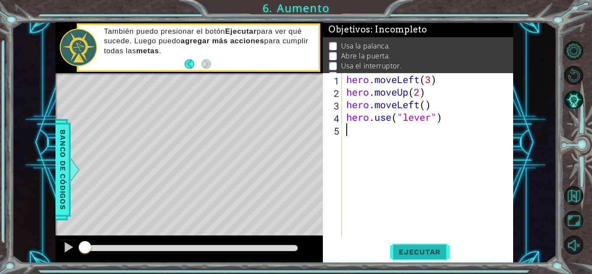
click at [412, 255] on span "Ejecutar" at bounding box center [419, 252] width 59 height 9
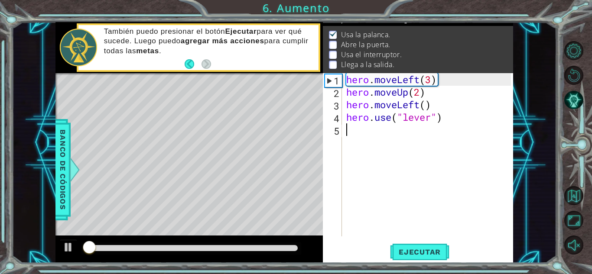
scroll to position [12, 0]
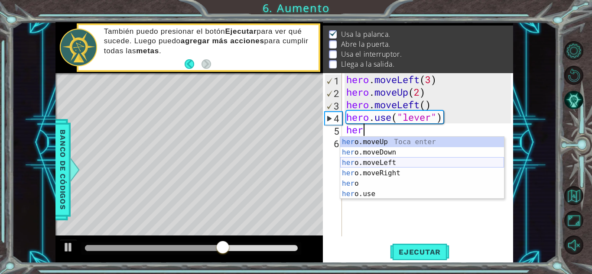
click at [371, 166] on div "her o.moveUp Toca enter her o.moveDown Toca enter her o.moveLeft Toca enter her…" at bounding box center [422, 178] width 164 height 83
type textarea "hero.moveLeft(1)"
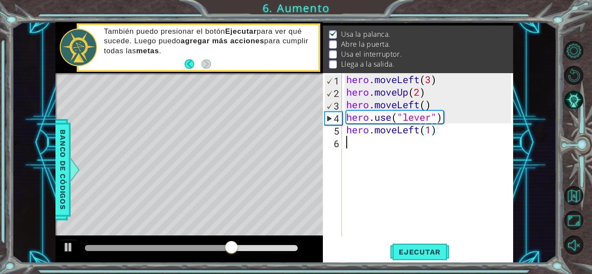
click at [364, 155] on div "hero . moveLeft ( 3 ) hero . moveUp ( 2 ) hero . moveLeft ( ) hero . use ( "lev…" at bounding box center [430, 167] width 171 height 189
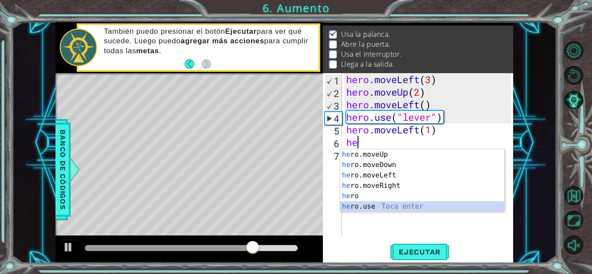
click at [359, 211] on div "he ro.moveUp Toca enter he ro.moveDown Toca enter he ro.moveLeft Toca enter he …" at bounding box center [422, 191] width 164 height 83
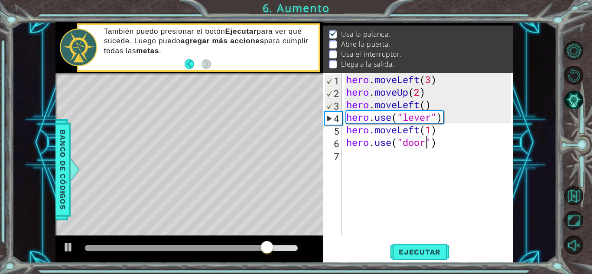
scroll to position [0, 3]
type textarea "hero.use("door")"
click at [399, 255] on span "Ejecutar" at bounding box center [419, 252] width 59 height 9
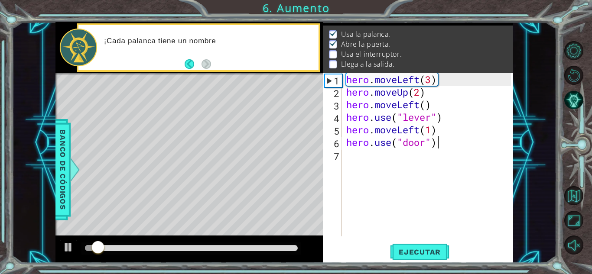
click at [441, 147] on div "hero . moveLeft ( 3 ) hero . moveUp ( 2 ) hero . moveLeft ( ) hero . use ( "lev…" at bounding box center [430, 167] width 171 height 189
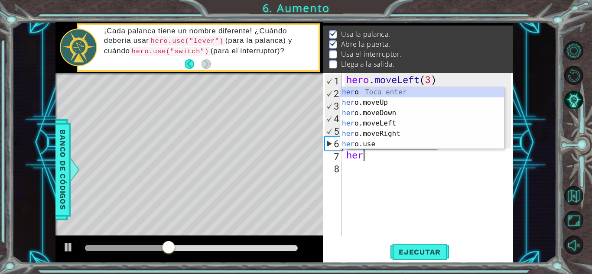
scroll to position [0, 1]
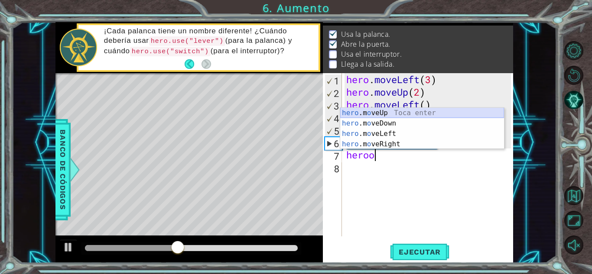
click at [376, 112] on div "hero .m o veUp Toca enter hero .m o veDown Toca enter hero .m o veLeft Toca ent…" at bounding box center [422, 139] width 164 height 62
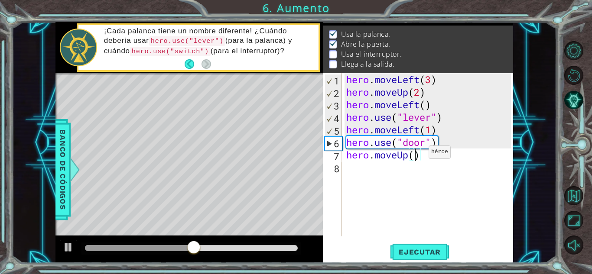
type textarea "hero.moveUp(2)"
click at [442, 157] on div "hero . moveLeft ( 3 ) hero . moveUp ( 2 ) hero . moveLeft ( ) hero . use ( "lev…" at bounding box center [430, 167] width 171 height 189
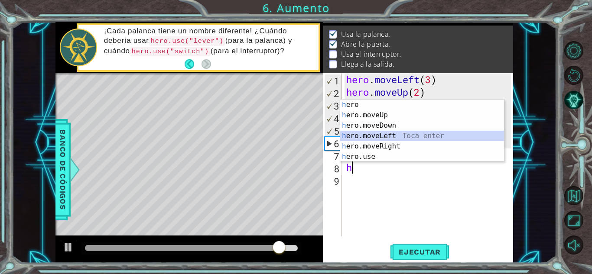
click at [363, 134] on div "h ero Toca enter h ero.moveUp Toca enter h ero.moveDown Toca enter h ero.moveLe…" at bounding box center [422, 141] width 164 height 83
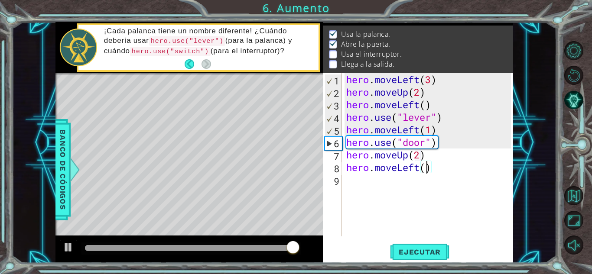
type textarea "hero.moveLeft(2)"
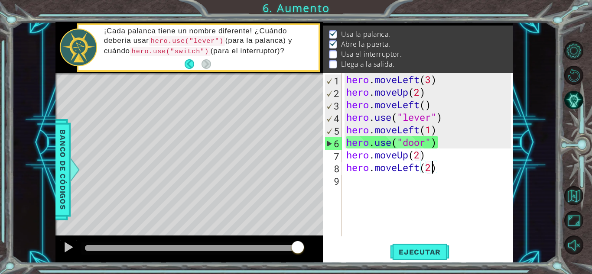
click at [444, 166] on div "hero . moveLeft ( 3 ) hero . moveUp ( 2 ) hero . moveLeft ( ) hero . use ( "lev…" at bounding box center [430, 167] width 171 height 189
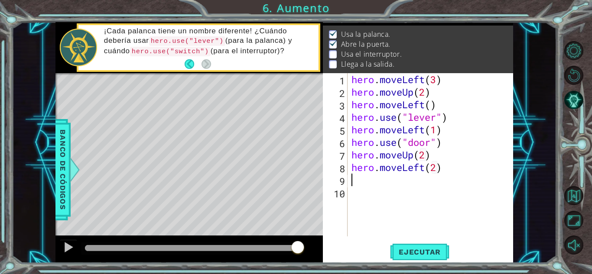
scroll to position [0, 0]
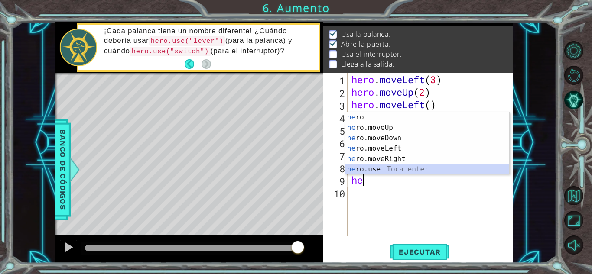
click at [360, 170] on div "he ro Toca enter he ro.moveUp Toca enter he ro.moveDown Toca enter he ro.moveLe…" at bounding box center [428, 153] width 164 height 83
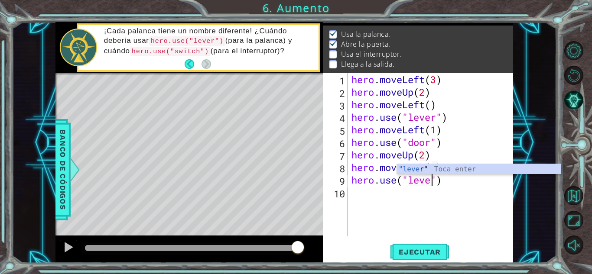
type textarea "hero.use("lever")"
click at [449, 182] on div "hero . moveLeft ( 3 ) hero . moveUp ( 2 ) hero . moveLeft ( ) hero . use ( "lev…" at bounding box center [433, 167] width 166 height 189
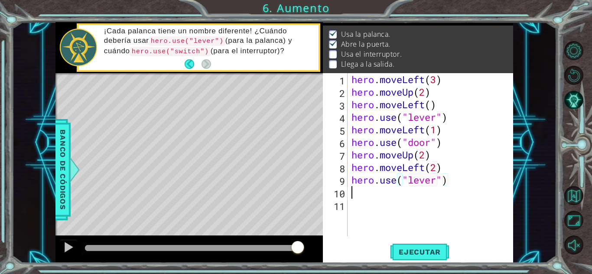
scroll to position [0, 0]
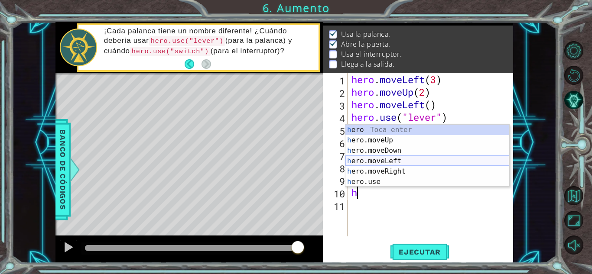
click at [375, 160] on div "h ero Toca enter h ero.moveUp Toca enter h ero.moveDown Toca enter h ero.moveLe…" at bounding box center [428, 166] width 164 height 83
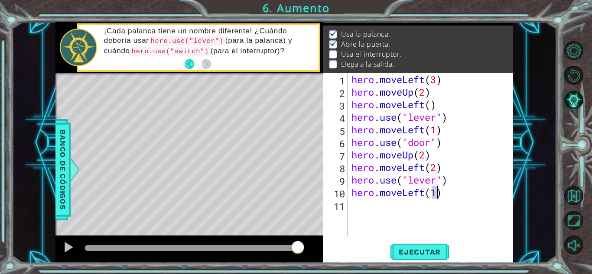
type textarea "hero.moveLeft(2)"
click at [464, 197] on div "hero . moveLeft ( 3 ) hero . moveUp ( 2 ) hero . moveLeft ( ) hero . use ( "lev…" at bounding box center [433, 167] width 166 height 189
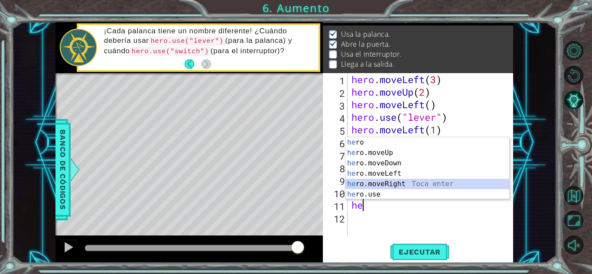
click at [378, 186] on div "he ro Toca enter he ro.moveUp Toca enter he ro.moveDown Toca enter he ro.moveLe…" at bounding box center [428, 178] width 164 height 83
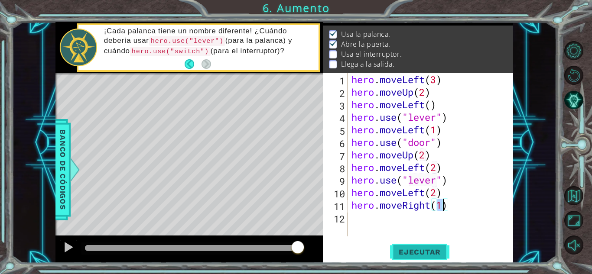
click at [411, 248] on span "Ejecutar" at bounding box center [419, 252] width 59 height 9
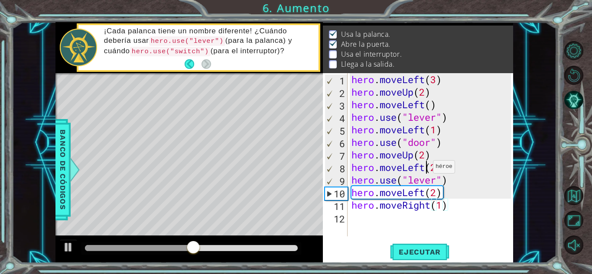
click at [425, 169] on div "hero . moveLeft ( 3 ) hero . moveUp ( 2 ) hero . moveLeft ( ) hero . use ( "lev…" at bounding box center [433, 167] width 166 height 189
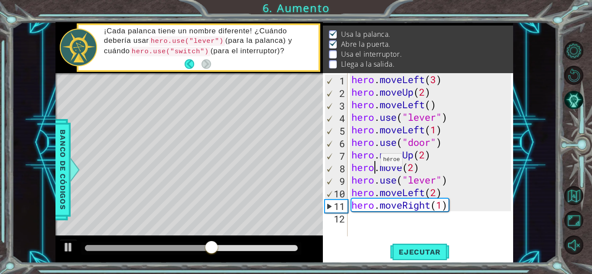
click at [373, 162] on div "hero . moveLeft ( 3 ) hero . moveUp ( 2 ) hero . moveLeft ( ) hero . use ( "lev…" at bounding box center [433, 167] width 166 height 189
click at [401, 170] on div "hero . moveLeft ( 3 ) hero . moveUp ( 2 ) hero . moveLeft ( ) hero . use ( "lev…" at bounding box center [433, 167] width 166 height 189
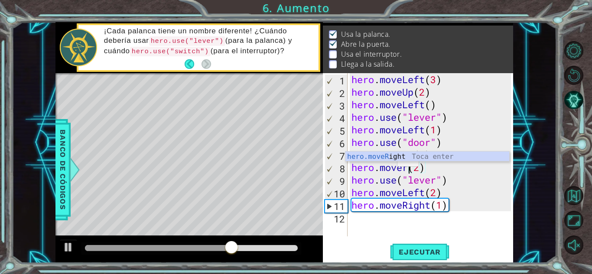
click at [389, 160] on div "hero.moveR ight Toca enter" at bounding box center [428, 167] width 164 height 31
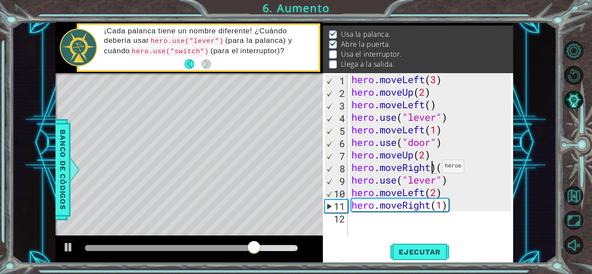
click at [434, 169] on div "hero . moveLeft ( 3 ) hero . moveUp ( 2 ) hero . moveLeft ( ) hero . use ( "lev…" at bounding box center [433, 167] width 166 height 189
click at [437, 169] on div "hero . moveLeft ( 3 ) hero . moveUp ( 2 ) hero . moveLeft ( ) hero . use ( "lev…" at bounding box center [433, 167] width 166 height 189
click at [414, 256] on span "Ejecutar" at bounding box center [419, 252] width 59 height 9
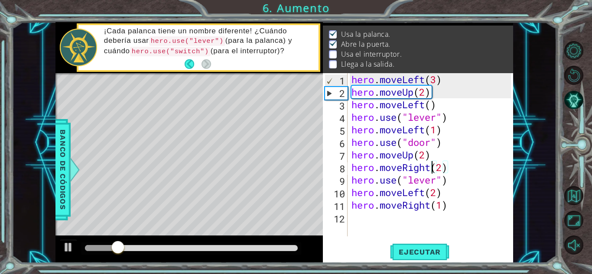
click at [160, 249] on div at bounding box center [191, 248] width 213 height 6
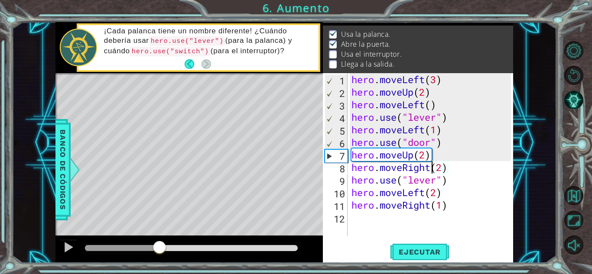
click at [433, 155] on div "hero . moveLeft ( 3 ) hero . moveUp ( 2 ) hero . moveLeft ( ) hero . use ( "lev…" at bounding box center [433, 167] width 166 height 189
type textarea "hero.moveUp(2)"
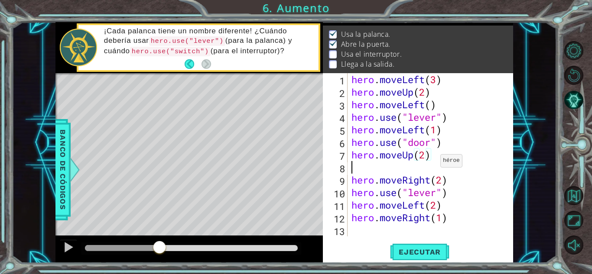
scroll to position [0, 0]
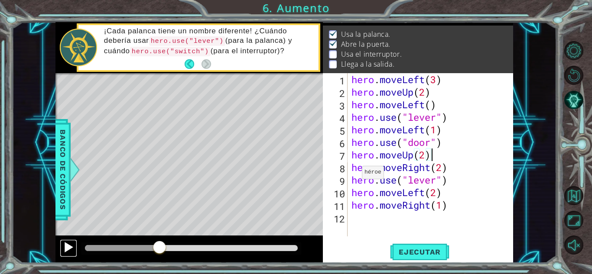
click at [69, 251] on div at bounding box center [68, 247] width 11 height 11
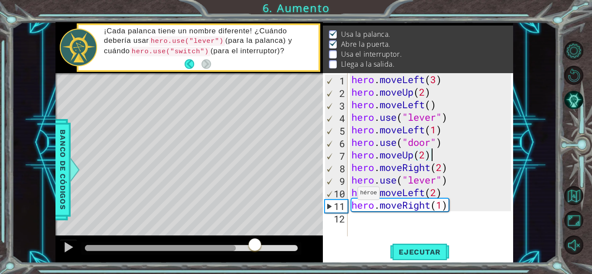
drag, startPoint x: 236, startPoint y: 246, endPoint x: 225, endPoint y: 246, distance: 10.8
click at [225, 246] on div at bounding box center [191, 248] width 213 height 6
click at [63, 251] on div at bounding box center [68, 247] width 11 height 11
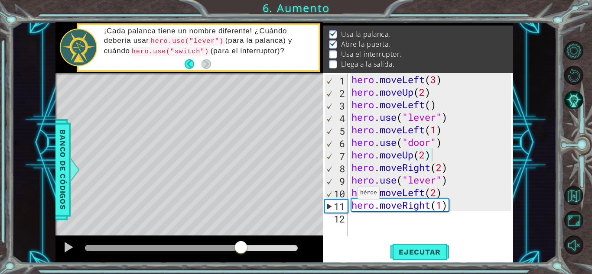
click at [212, 245] on div at bounding box center [192, 249] width 220 height 12
click at [205, 251] on div at bounding box center [192, 249] width 220 height 12
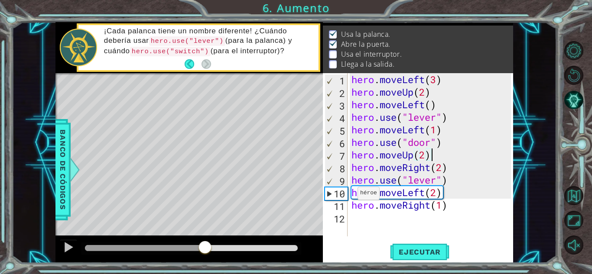
click at [206, 249] on div at bounding box center [145, 248] width 121 height 6
click at [69, 248] on div at bounding box center [68, 247] width 11 height 11
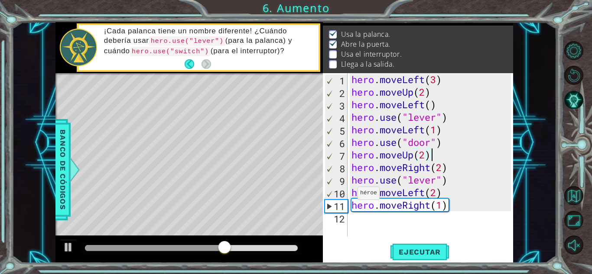
click at [174, 246] on div at bounding box center [155, 248] width 140 height 6
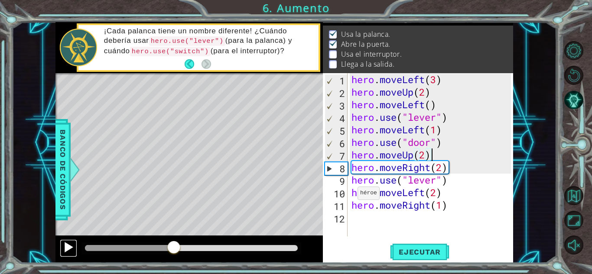
click at [71, 247] on div at bounding box center [68, 247] width 11 height 11
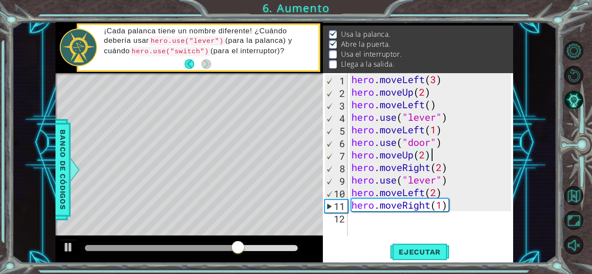
click at [448, 205] on div "hero . moveLeft ( 3 ) hero . moveUp ( 2 ) hero . moveLeft ( ) hero . use ( "lev…" at bounding box center [433, 167] width 166 height 189
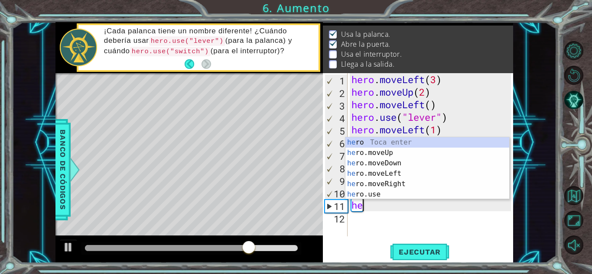
type textarea "h"
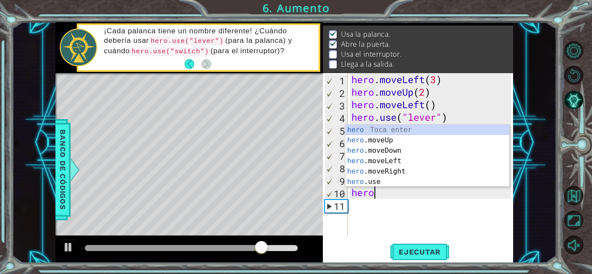
type textarea "h"
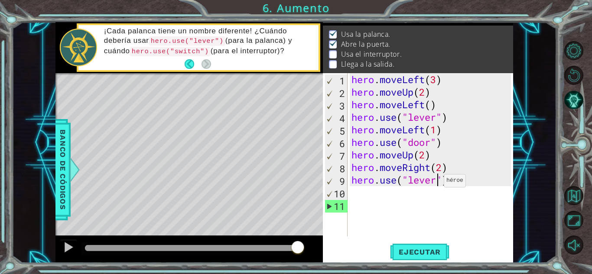
click at [436, 183] on div "hero . moveLeft ( 3 ) hero . moveUp ( 2 ) hero . moveLeft ( ) hero . use ( "lev…" at bounding box center [433, 167] width 166 height 189
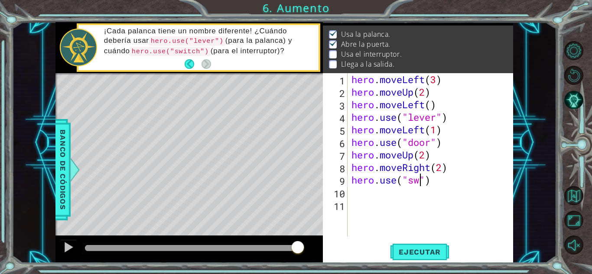
scroll to position [0, 3]
type textarea "hero.use("switch")"
click at [463, 179] on div "hero . moveLeft ( 3 ) hero . moveUp ( 2 ) hero . moveLeft ( ) hero . use ( "lev…" at bounding box center [433, 167] width 166 height 189
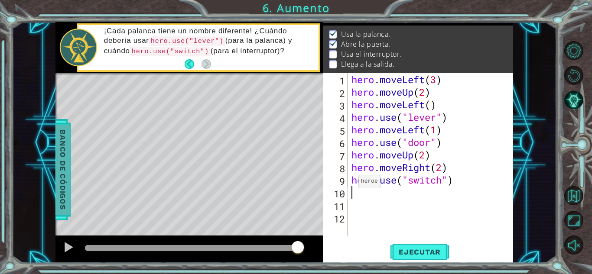
click at [57, 193] on span "Banco de códigos" at bounding box center [63, 170] width 14 height 90
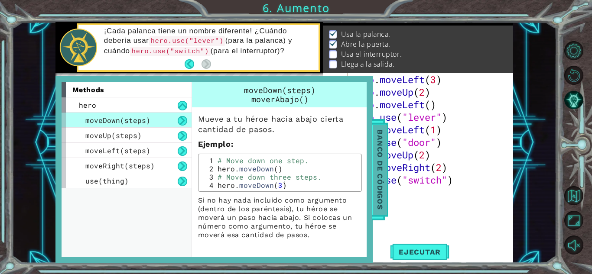
click at [383, 176] on span "Banco de códigos" at bounding box center [380, 170] width 14 height 90
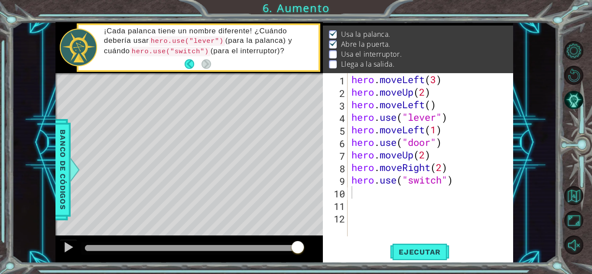
type textarea "hero.use("switch")"
click at [469, 186] on div "hero . moveLeft ( 3 ) hero . moveUp ( 2 ) hero . moveLeft ( ) hero . use ( "lev…" at bounding box center [433, 167] width 166 height 189
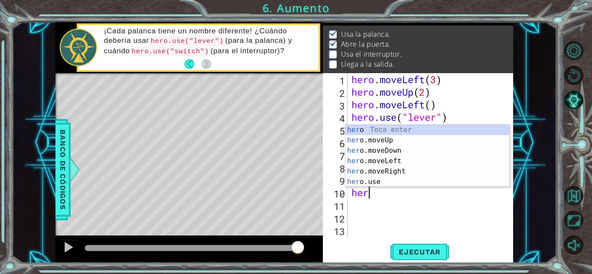
scroll to position [0, 0]
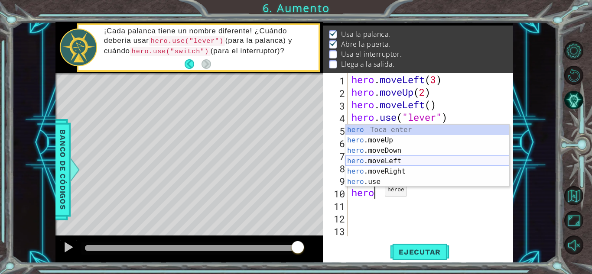
click at [391, 166] on div "hero Toca enter hero .moveUp Toca enter hero .moveDown Toca enter hero .moveLef…" at bounding box center [428, 166] width 164 height 83
type textarea "hero.moveLeft(1)"
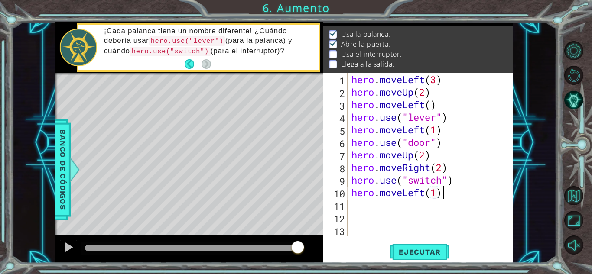
click at [447, 193] on div "hero . moveLeft ( 3 ) hero . moveUp ( 2 ) hero . moveLeft ( ) hero . use ( "lev…" at bounding box center [433, 167] width 166 height 189
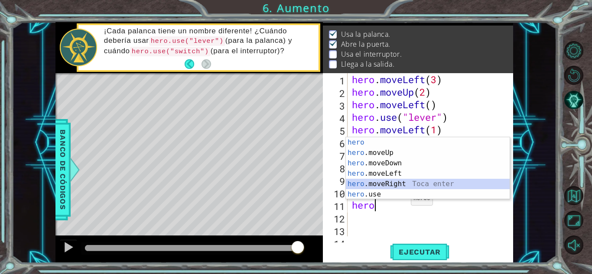
click at [392, 185] on div "hero Toca enter hero .moveUp Toca enter hero .moveDown Toca enter hero .moveLef…" at bounding box center [428, 178] width 164 height 83
type textarea "hero.moveRight(1)"
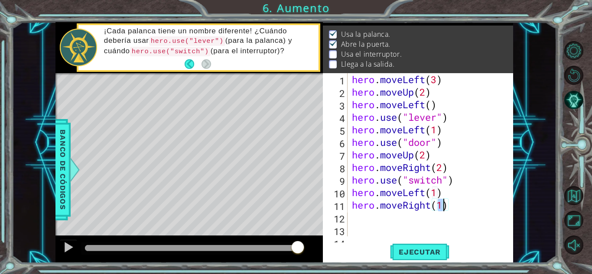
click at [405, 230] on div "hero . moveLeft ( 3 ) hero . moveUp ( 2 ) hero . moveLeft ( ) hero . use ( "lev…" at bounding box center [429, 167] width 159 height 189
click at [415, 255] on span "Ejecutar" at bounding box center [419, 252] width 59 height 9
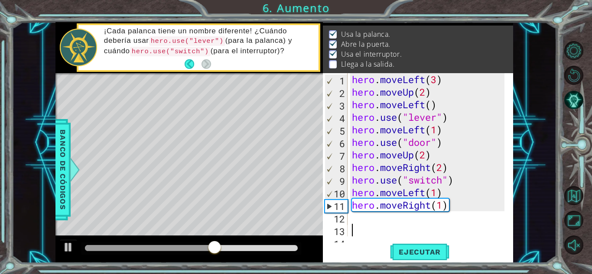
click at [450, 207] on div "hero . moveLeft ( 3 ) hero . moveUp ( 2 ) hero . moveLeft ( ) hero . use ( "lev…" at bounding box center [429, 167] width 159 height 189
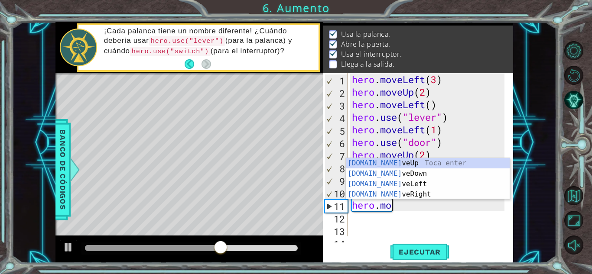
type textarea "h"
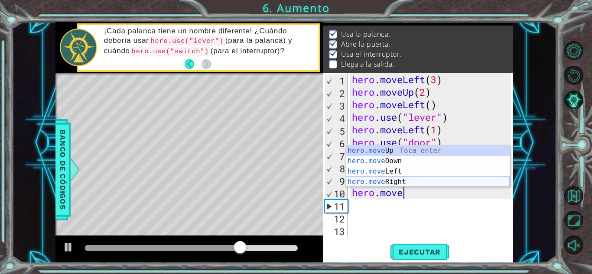
click at [384, 183] on div "hero.move Up Toca enter hero.move Down Toca enter hero.move Left Toca enter her…" at bounding box center [428, 177] width 164 height 62
type textarea "hero.moveRight(1)"
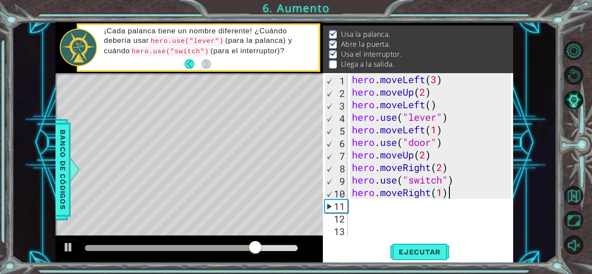
click at [460, 196] on div "hero . moveLeft ( 3 ) hero . moveUp ( 2 ) hero . moveLeft ( ) hero . use ( "lev…" at bounding box center [432, 167] width 165 height 189
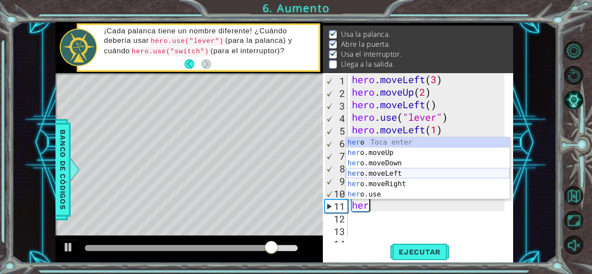
click at [386, 173] on div "her o Toca enter her o.moveUp Toca enter her o.moveDown Toca enter her o.moveLe…" at bounding box center [428, 178] width 164 height 83
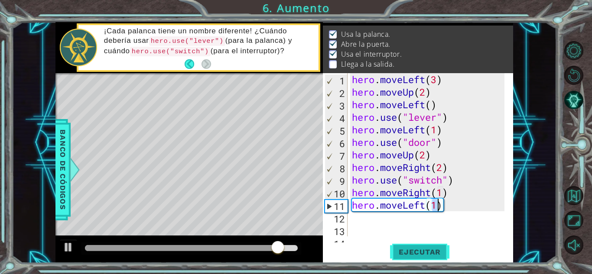
type textarea "hero.moveLeft(1)"
click at [414, 251] on span "Ejecutar" at bounding box center [419, 252] width 59 height 9
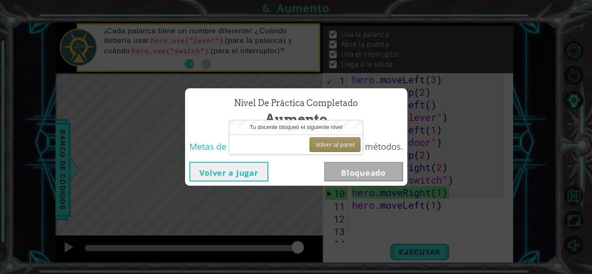
click at [288, 201] on div "Nivel de práctica Completado Aumento Metas de aprendizaje: Usa argumentos con m…" at bounding box center [296, 137] width 592 height 274
click at [328, 139] on button "Volver al panel" at bounding box center [335, 144] width 51 height 15
click at [299, 170] on div "Volver a jugar Bloqueado" at bounding box center [296, 172] width 214 height 20
click at [321, 148] on button "Volver al panel" at bounding box center [335, 144] width 51 height 15
click at [321, 138] on button "Volver al panel" at bounding box center [335, 144] width 51 height 15
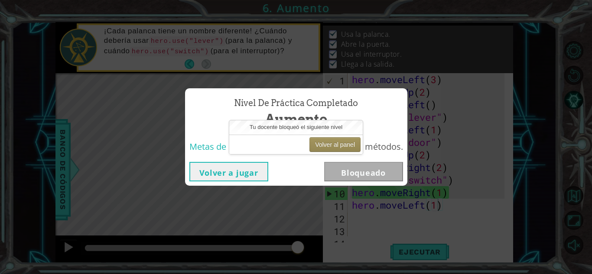
click at [317, 161] on div "Volver a jugar Bloqueado" at bounding box center [296, 172] width 222 height 28
click at [275, 173] on div "Volver a jugar Bloqueado" at bounding box center [296, 172] width 214 height 20
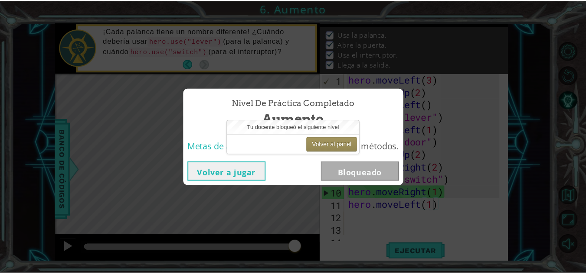
scroll to position [0, 3]
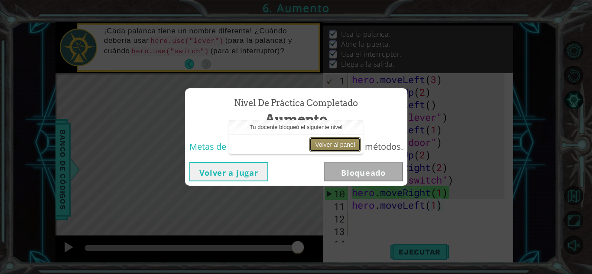
click at [328, 148] on button "Volver al panel" at bounding box center [335, 144] width 51 height 15
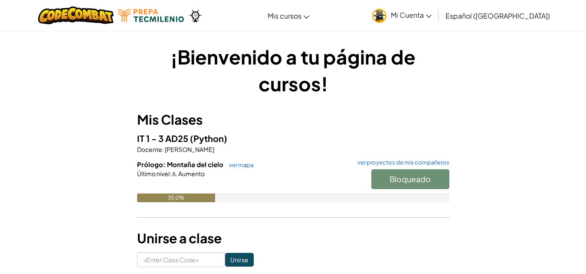
click at [384, 177] on div "Bloqueado" at bounding box center [405, 182] width 87 height 24
click at [365, 163] on link "ver proyectos de mis compañeros" at bounding box center [401, 163] width 96 height 6
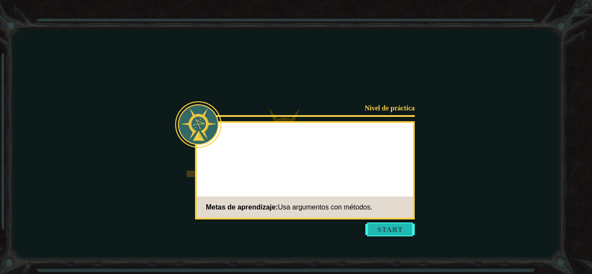
click at [397, 236] on button "Start" at bounding box center [390, 230] width 49 height 14
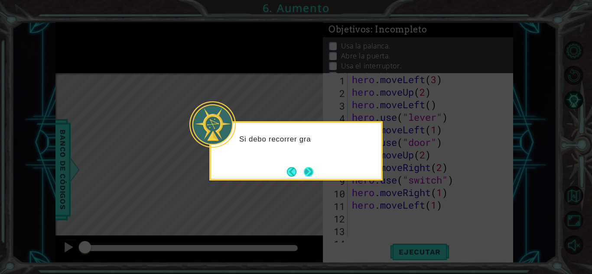
click at [311, 174] on button "Next" at bounding box center [309, 172] width 10 height 10
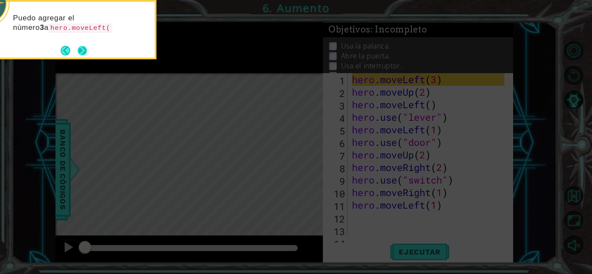
click at [86, 51] on button "Next" at bounding box center [83, 51] width 10 height 10
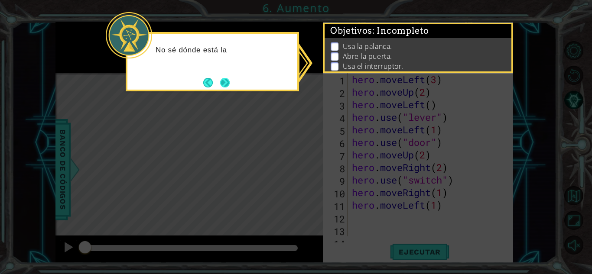
click at [222, 82] on button "Next" at bounding box center [225, 83] width 10 height 10
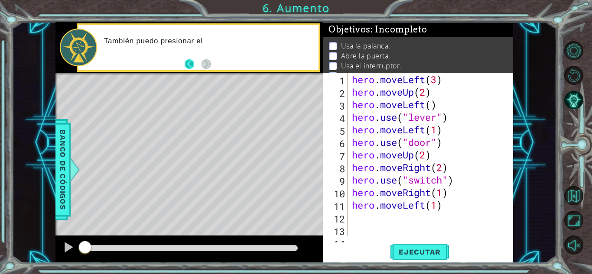
click at [186, 63] on button "Back" at bounding box center [193, 64] width 17 height 10
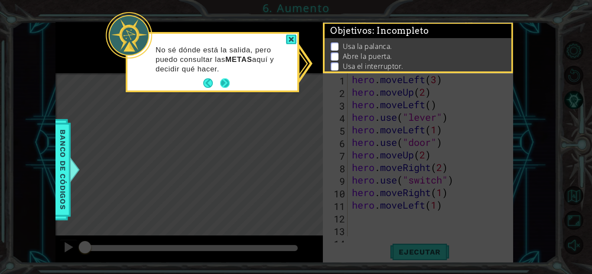
click at [225, 82] on button "Next" at bounding box center [225, 83] width 10 height 10
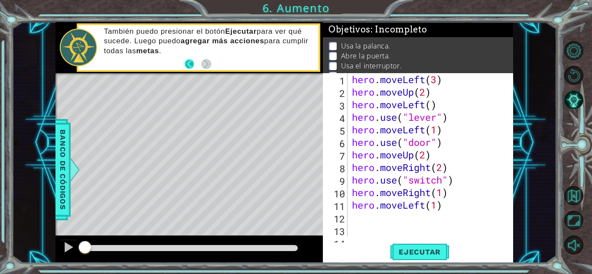
click at [192, 67] on button "Back" at bounding box center [193, 64] width 17 height 10
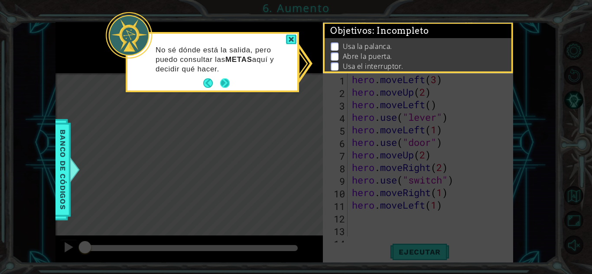
click at [223, 80] on button "Next" at bounding box center [225, 83] width 10 height 10
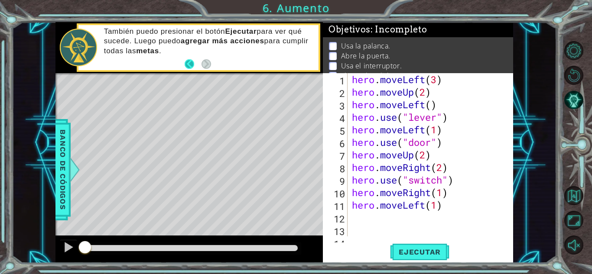
click at [193, 68] on button "Back" at bounding box center [193, 64] width 17 height 10
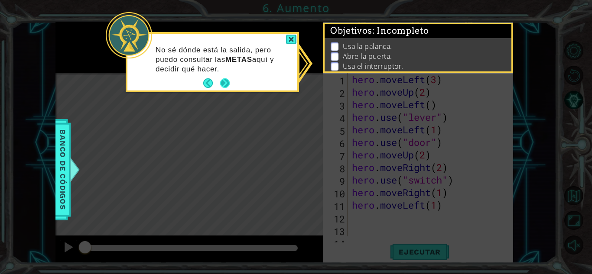
click at [228, 86] on button "Next" at bounding box center [225, 83] width 10 height 10
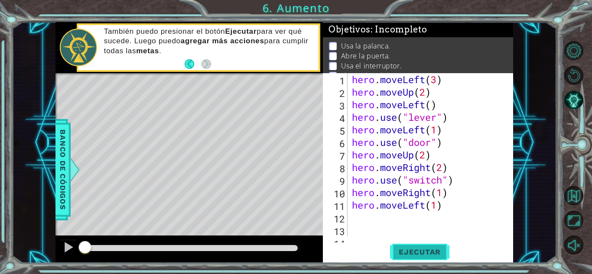
click at [417, 249] on span "Ejecutar" at bounding box center [419, 252] width 59 height 9
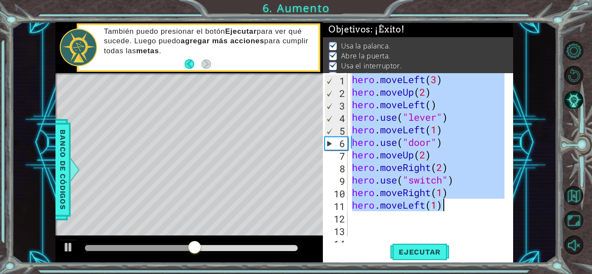
drag, startPoint x: 350, startPoint y: 83, endPoint x: 467, endPoint y: 209, distance: 172.4
click at [467, 209] on div "hero . moveLeft ( 3 ) hero . moveUp ( 2 ) hero . moveLeft ( ) hero . use ( "lev…" at bounding box center [427, 154] width 154 height 163
type textarea "hero.moveRight(1) hero.moveLeft(1)"
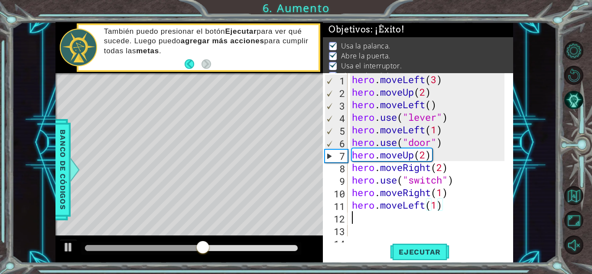
click at [469, 215] on div "hero . moveLeft ( 3 ) hero . moveUp ( 2 ) hero . moveLeft ( ) hero . use ( "lev…" at bounding box center [429, 167] width 159 height 189
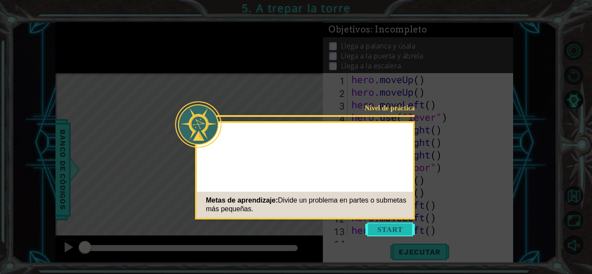
click at [379, 228] on button "Start" at bounding box center [390, 230] width 49 height 14
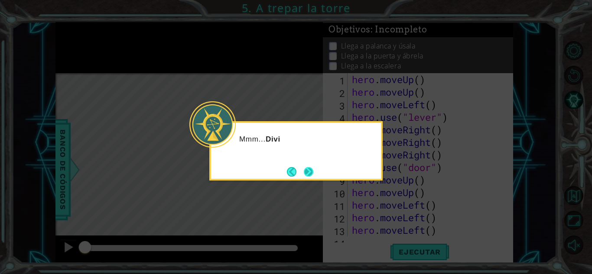
click at [309, 173] on button "Next" at bounding box center [309, 172] width 10 height 10
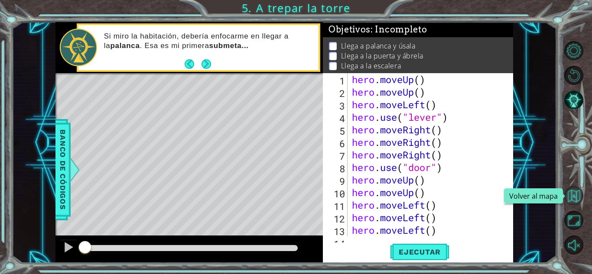
click at [570, 196] on button "Volver al mapa" at bounding box center [574, 195] width 19 height 19
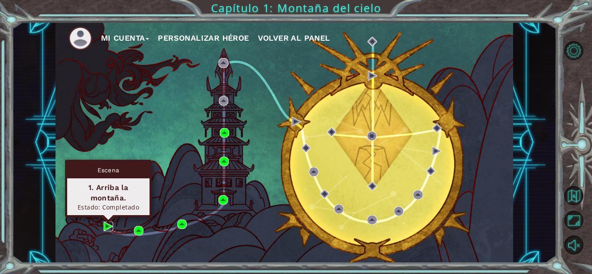
click at [107, 227] on img at bounding box center [109, 227] width 10 height 10
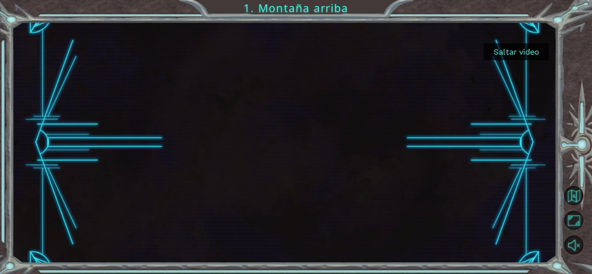
click at [502, 55] on button "Saltar video" at bounding box center [516, 51] width 65 height 17
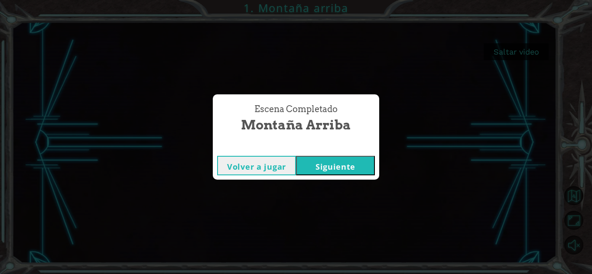
click at [327, 164] on button "Siguiente" at bounding box center [335, 166] width 79 height 20
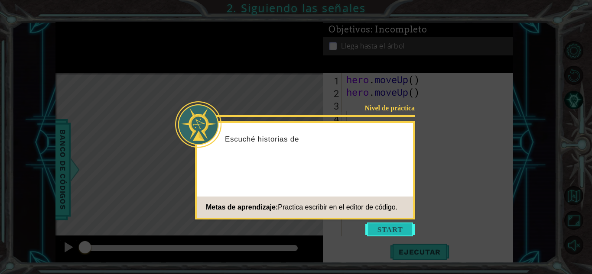
click at [383, 227] on button "Start" at bounding box center [390, 230] width 49 height 14
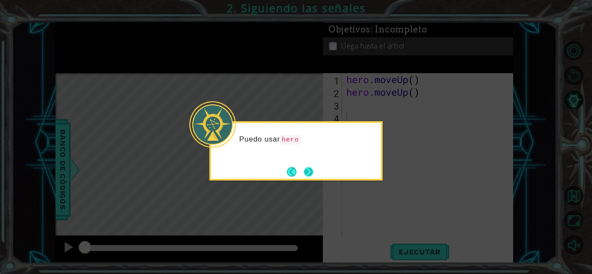
click at [310, 172] on button "Next" at bounding box center [309, 172] width 10 height 10
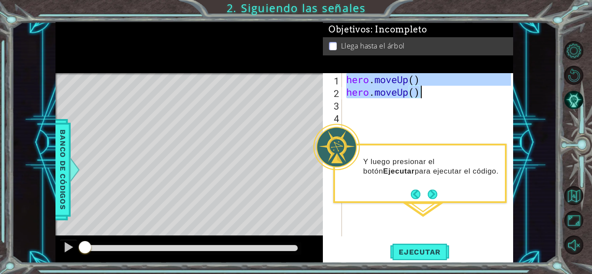
drag, startPoint x: 347, startPoint y: 81, endPoint x: 421, endPoint y: 98, distance: 76.6
click at [421, 98] on div "hero . moveUp ( ) hero . moveUp ( )" at bounding box center [430, 167] width 171 height 189
click at [405, 252] on span "Ejecutar" at bounding box center [419, 252] width 59 height 9
type textarea "hero.moveUp()"
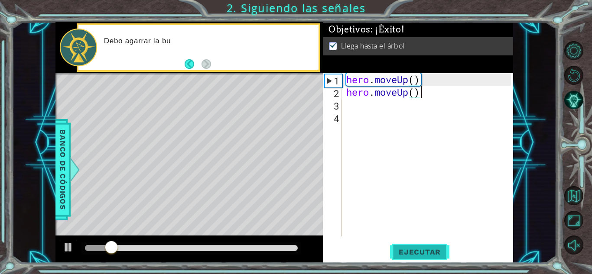
click at [405, 248] on span "Ejecutar" at bounding box center [419, 252] width 59 height 9
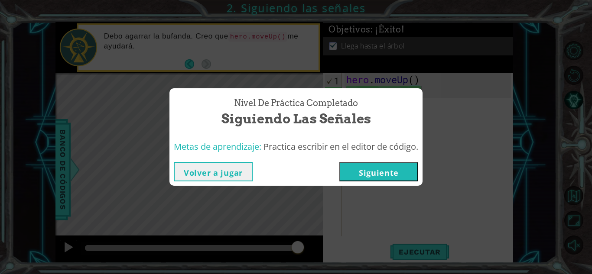
click at [379, 174] on button "Siguiente" at bounding box center [378, 172] width 79 height 20
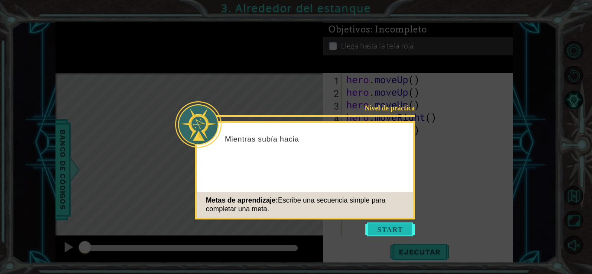
click at [387, 227] on button "Start" at bounding box center [390, 230] width 49 height 14
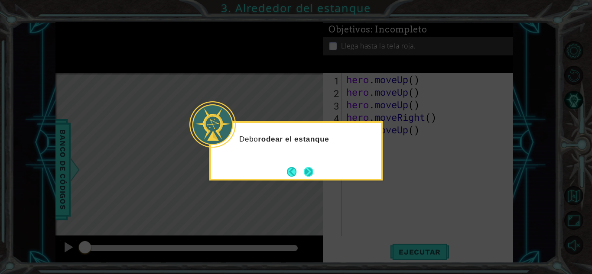
click at [308, 173] on button "Next" at bounding box center [309, 172] width 10 height 10
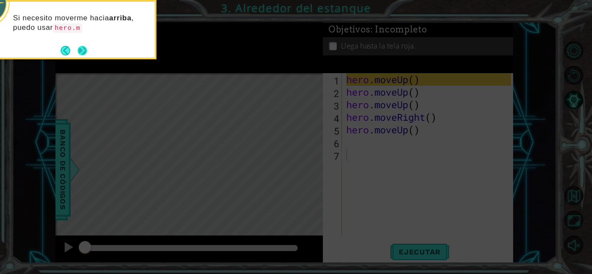
click at [83, 49] on button "Next" at bounding box center [83, 51] width 10 height 10
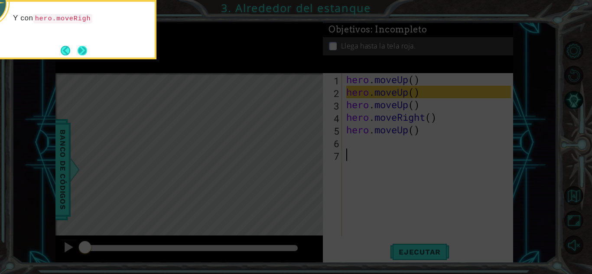
click at [82, 50] on button "Next" at bounding box center [83, 51] width 10 height 10
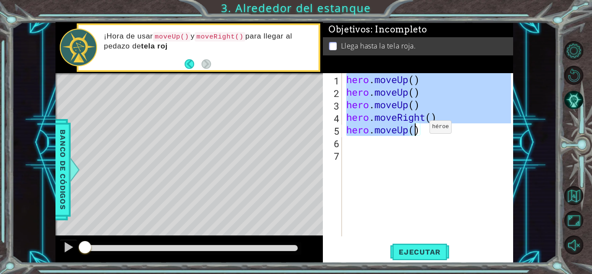
drag, startPoint x: 346, startPoint y: 83, endPoint x: 419, endPoint y: 134, distance: 89.5
click at [419, 134] on div "hero . moveUp ( ) hero . moveUp ( ) hero . moveUp ( ) hero . moveRight ( ) hero…" at bounding box center [430, 167] width 171 height 189
type textarea "hero.moveRight() hero.moveUp()"
